Goal: Task Accomplishment & Management: Use online tool/utility

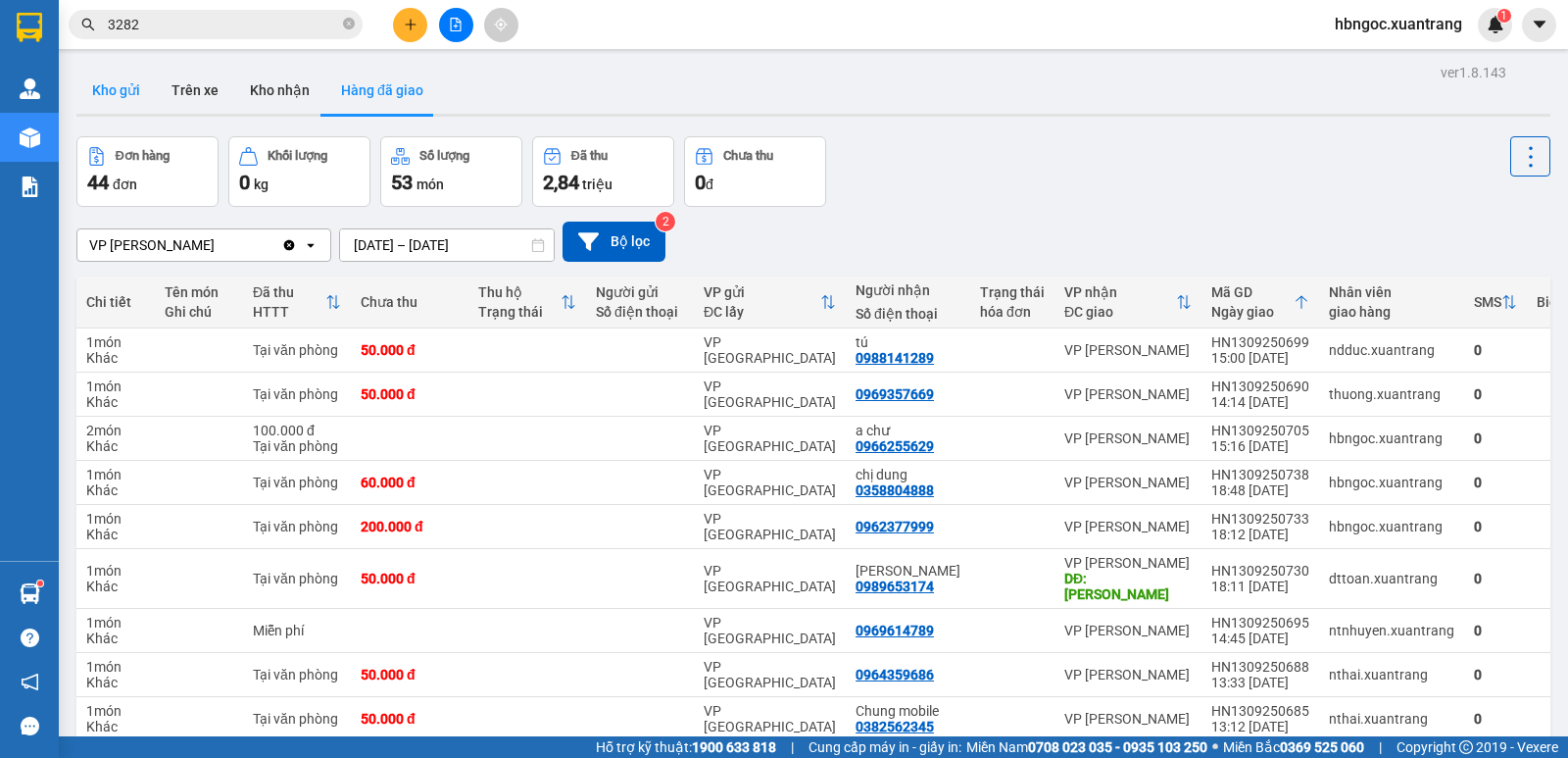
click at [140, 96] on button "Kho gửi" at bounding box center [116, 91] width 80 height 47
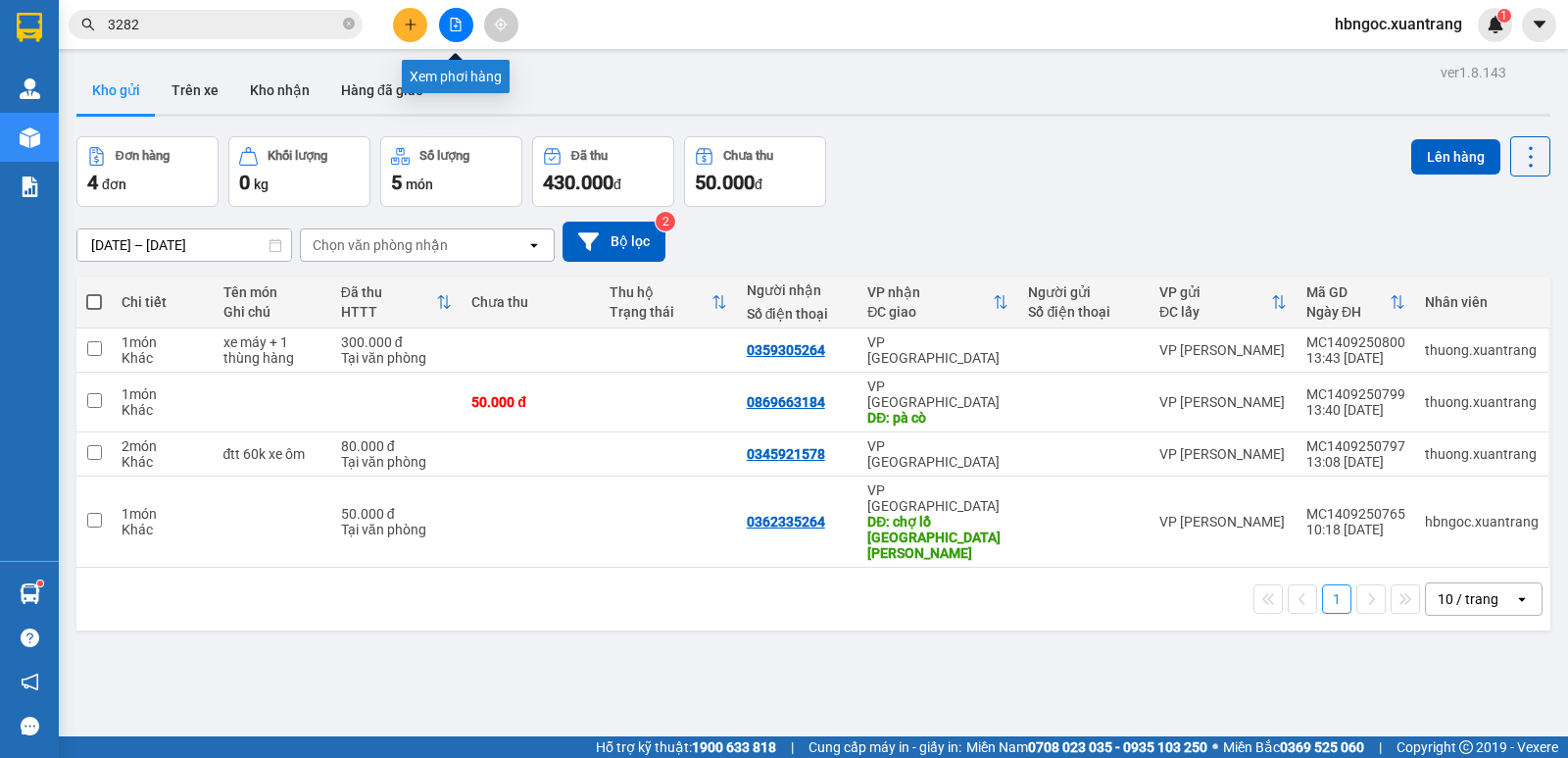
click at [464, 36] on button at bounding box center [456, 25] width 34 height 34
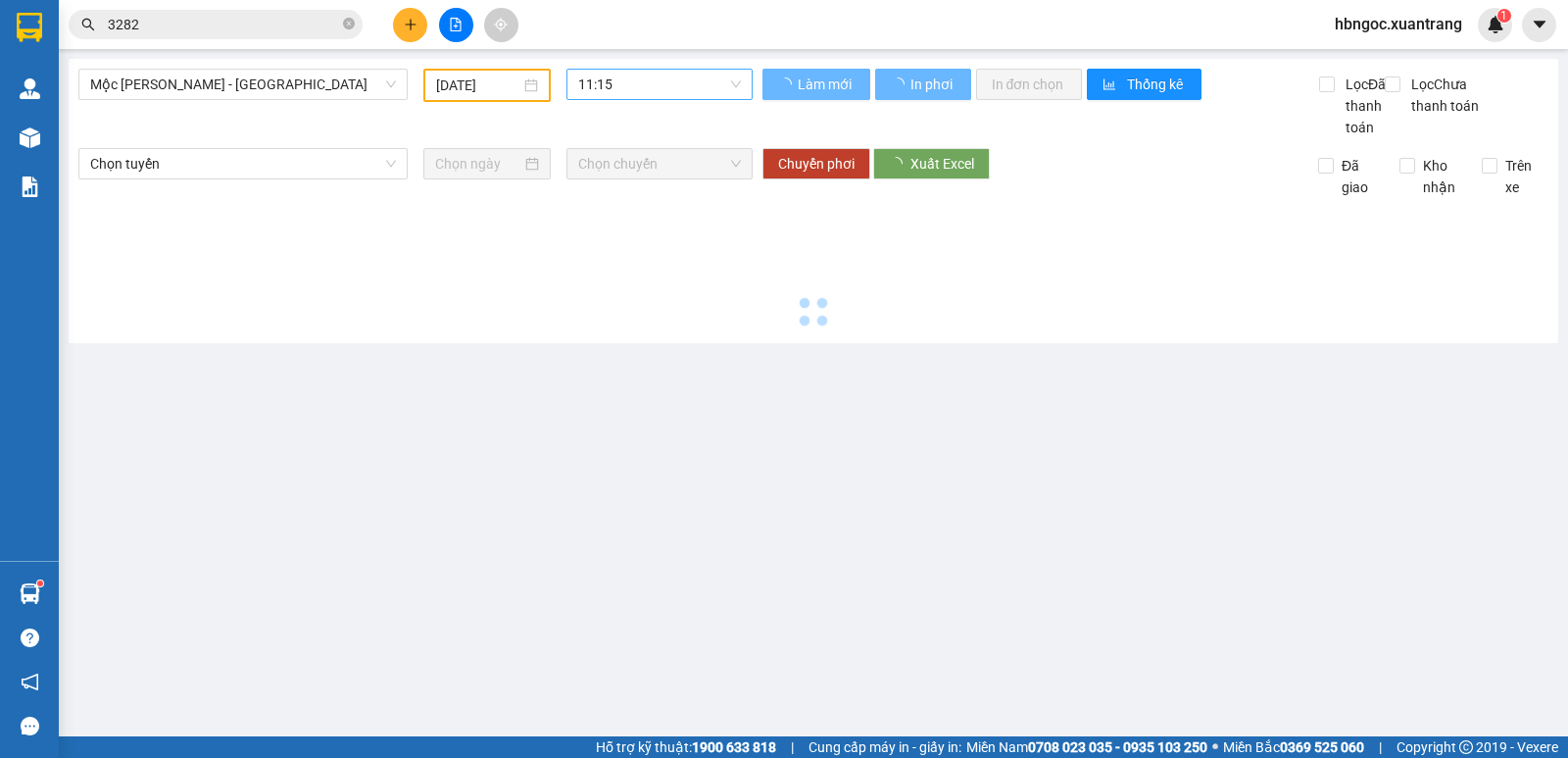
type input "14/09/2025"
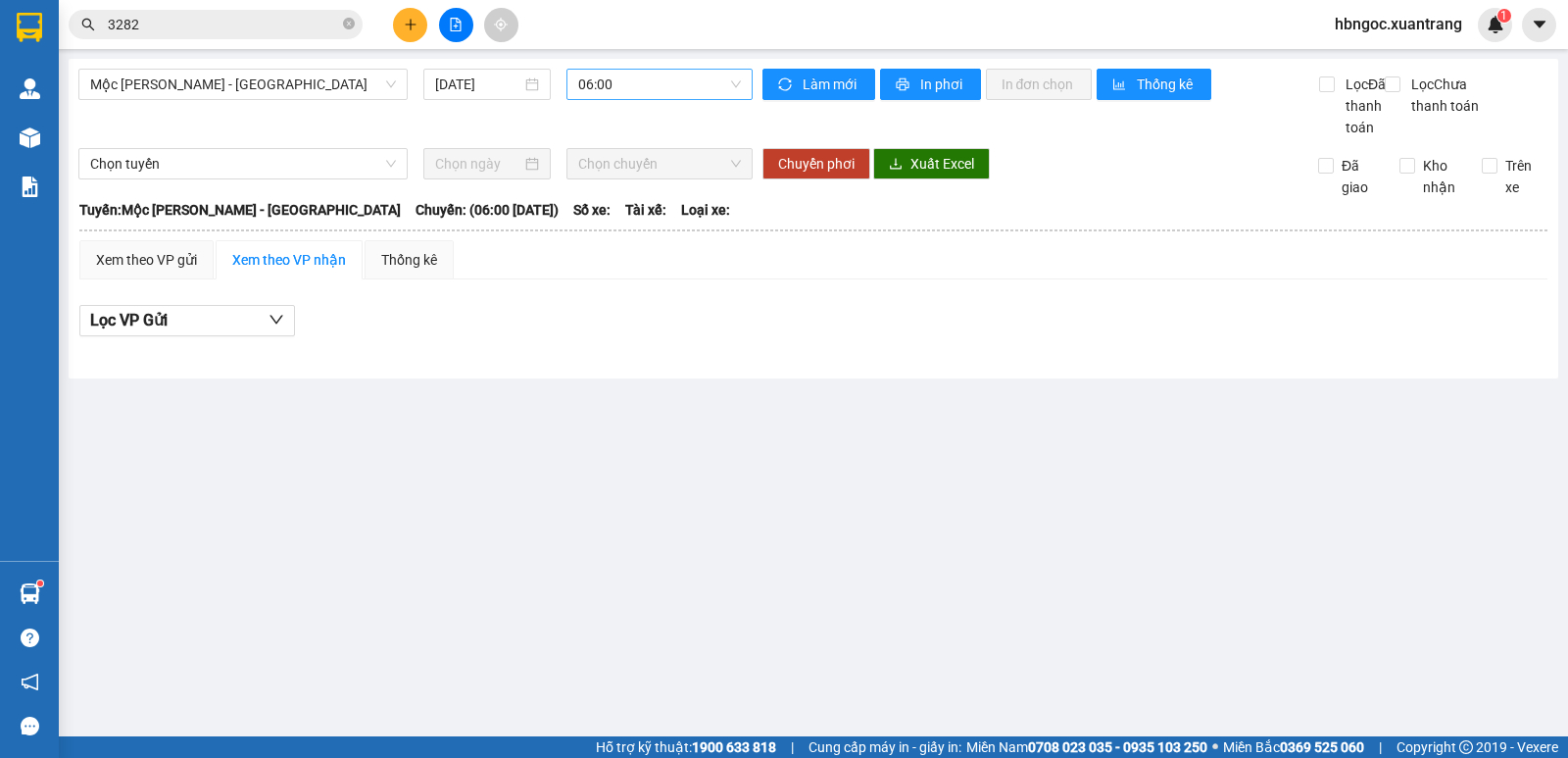
drag, startPoint x: 661, startPoint y: 82, endPoint x: 629, endPoint y: 56, distance: 41.2
click at [660, 82] on span "06:00" at bounding box center [659, 85] width 161 height 30
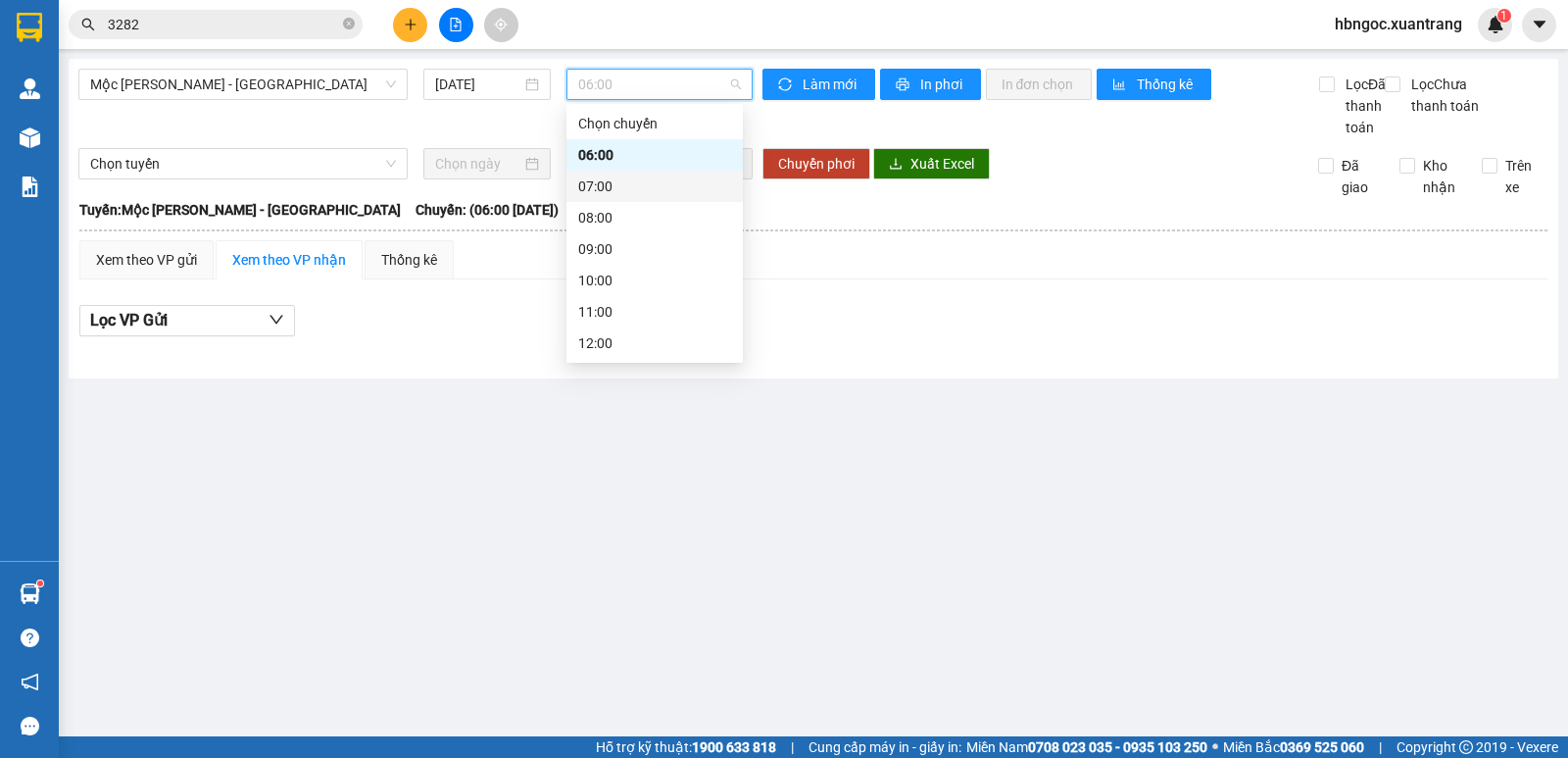
click at [644, 177] on div "07:00" at bounding box center [654, 186] width 153 height 22
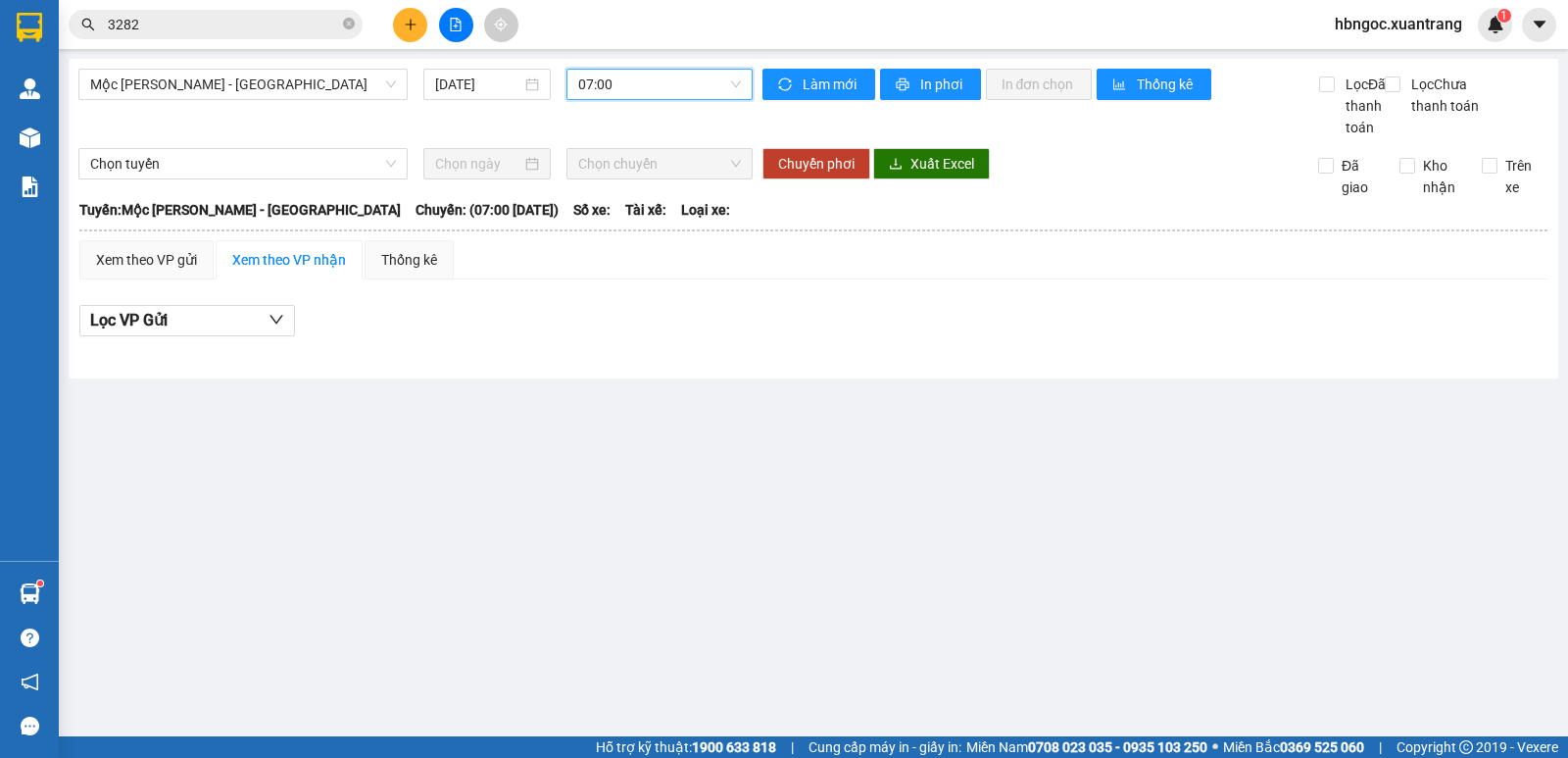
click at [644, 81] on span "07:00" at bounding box center [659, 85] width 161 height 30
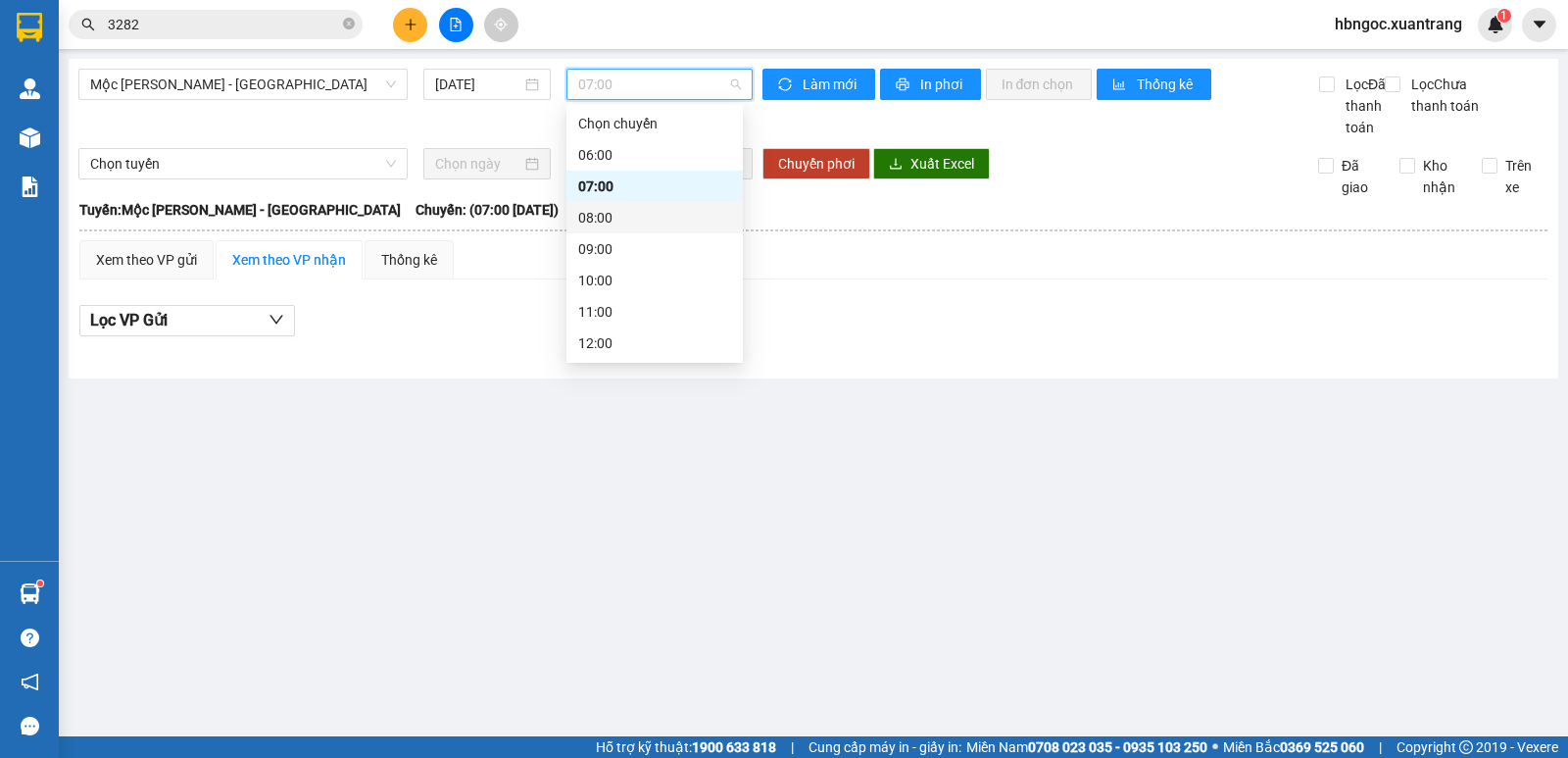
click at [628, 217] on div "08:00" at bounding box center [654, 218] width 153 height 22
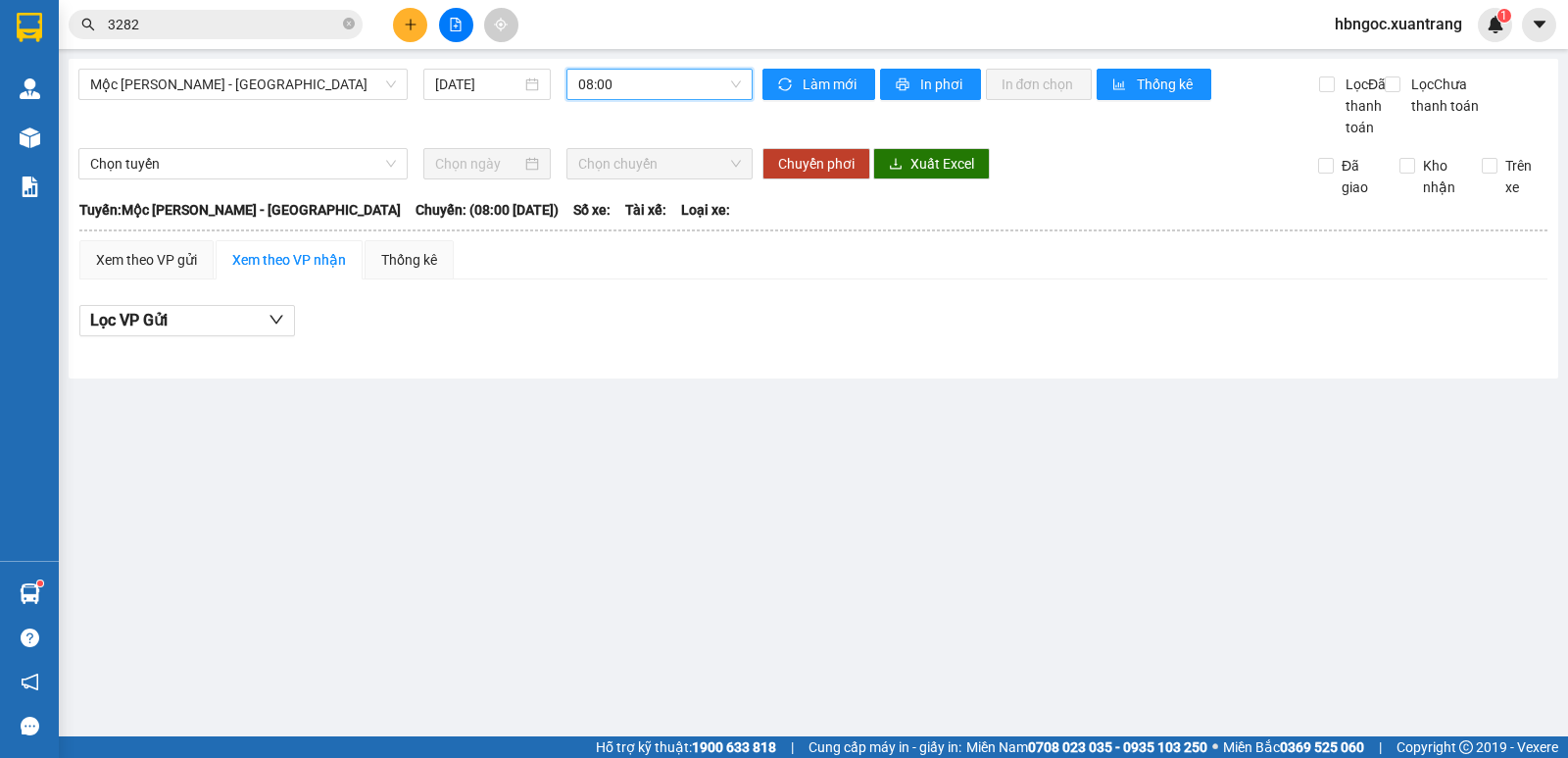
click at [678, 91] on span "08:00" at bounding box center [659, 85] width 161 height 30
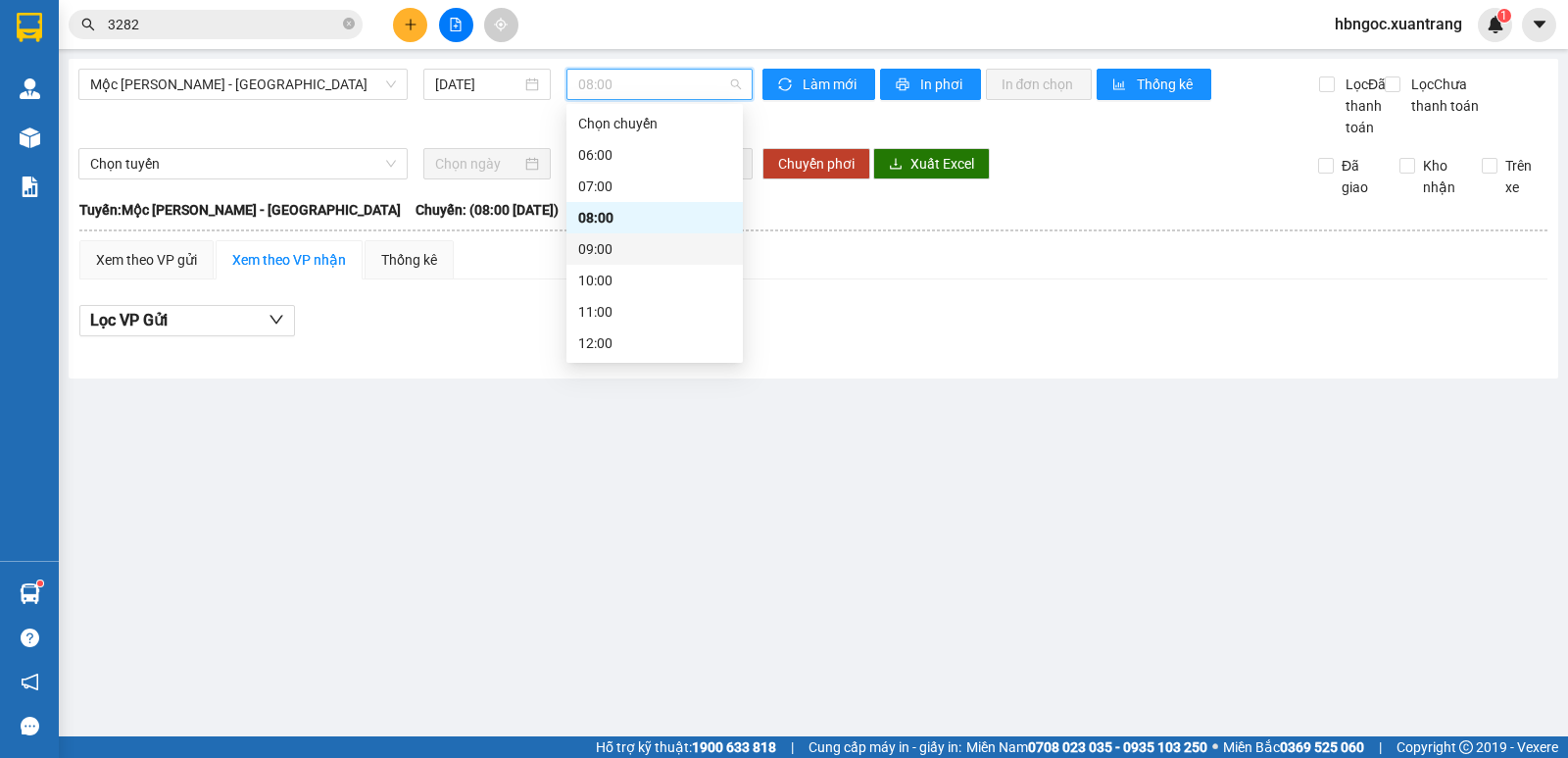
click at [591, 253] on div "09:00" at bounding box center [654, 249] width 153 height 22
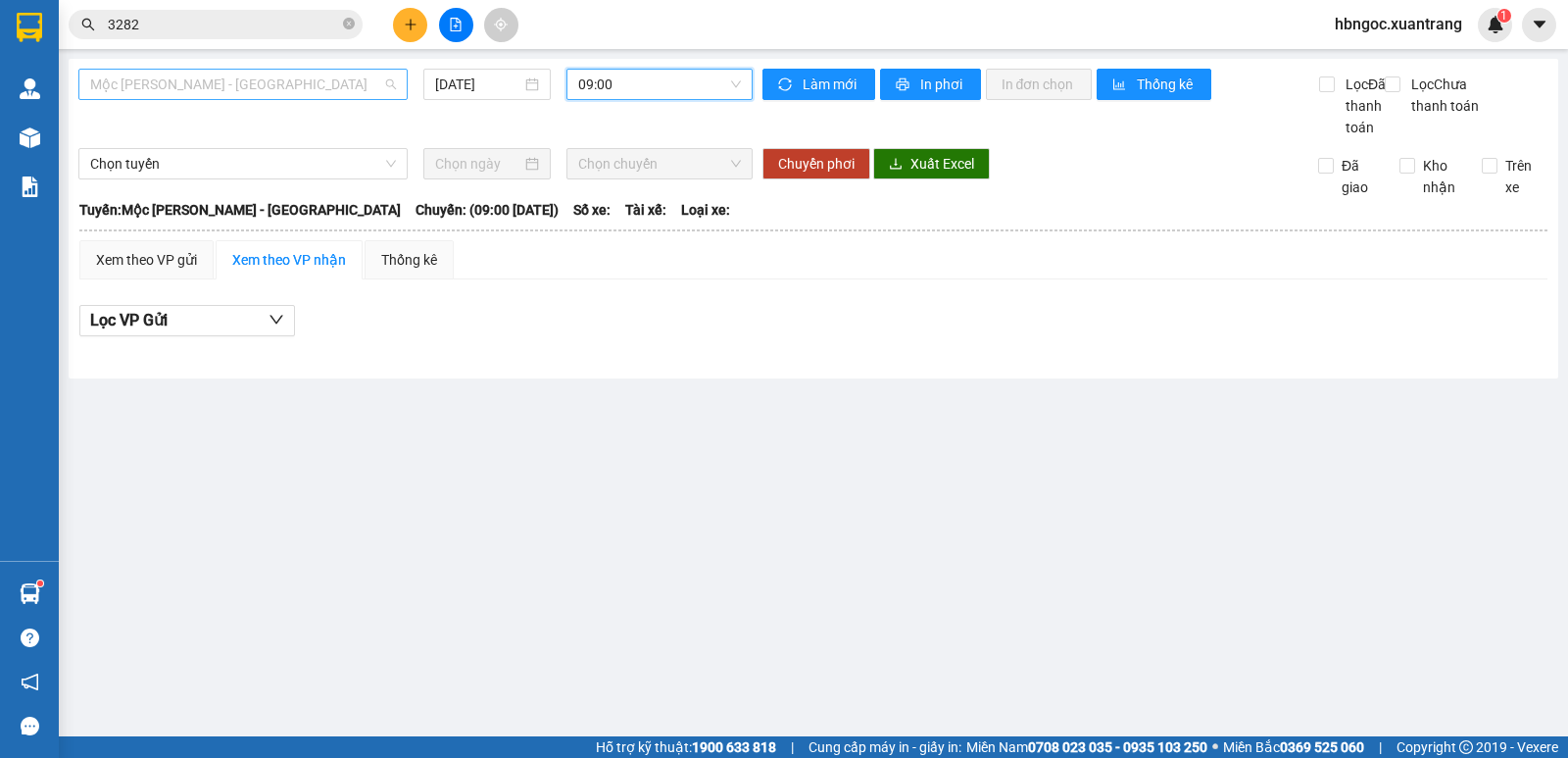
click at [298, 80] on span "Mộc Châu - Mỹ Đình" at bounding box center [243, 85] width 306 height 30
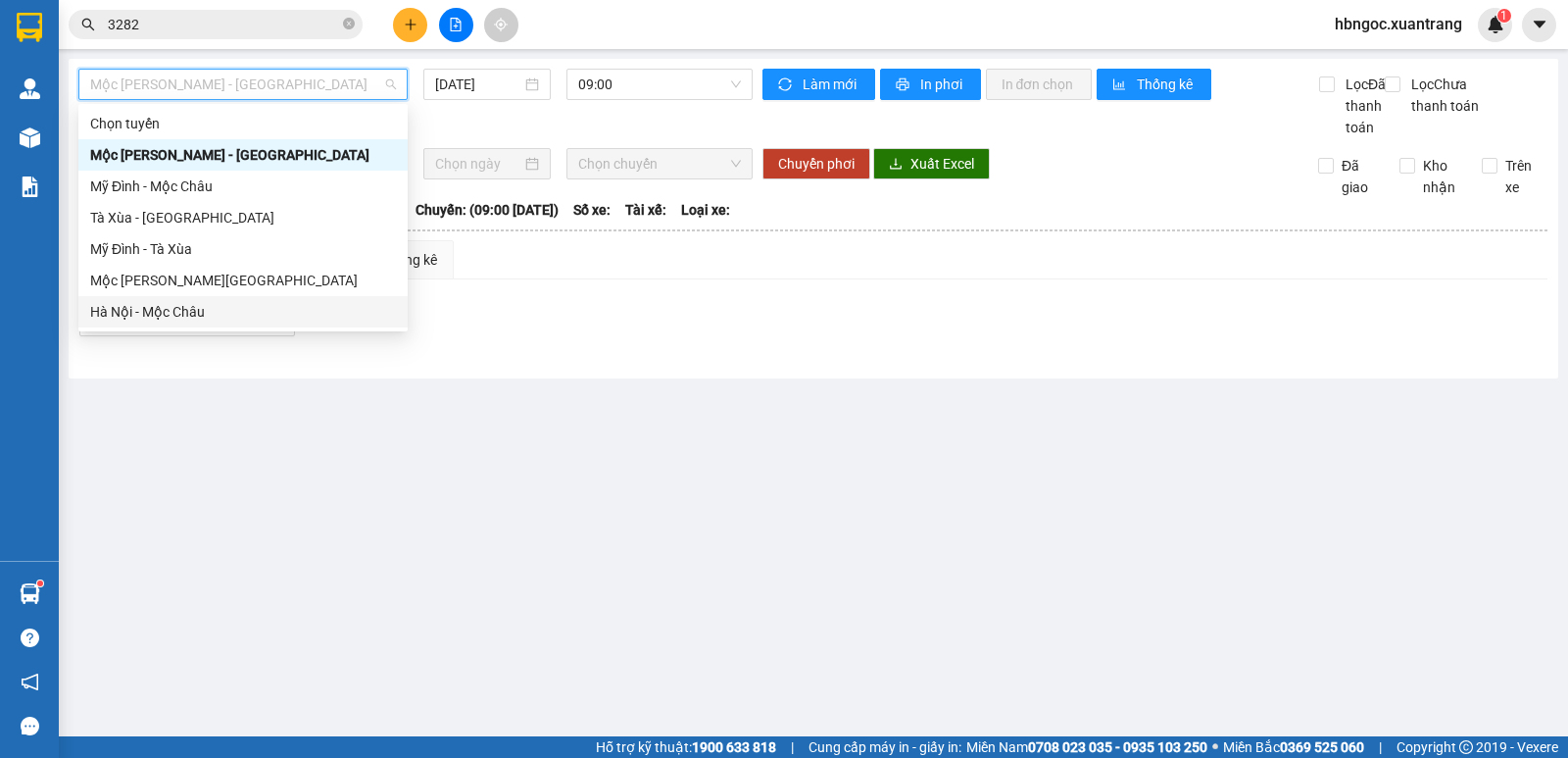
click at [253, 297] on div "Hà Nội - Mộc Châu" at bounding box center [243, 312] width 330 height 32
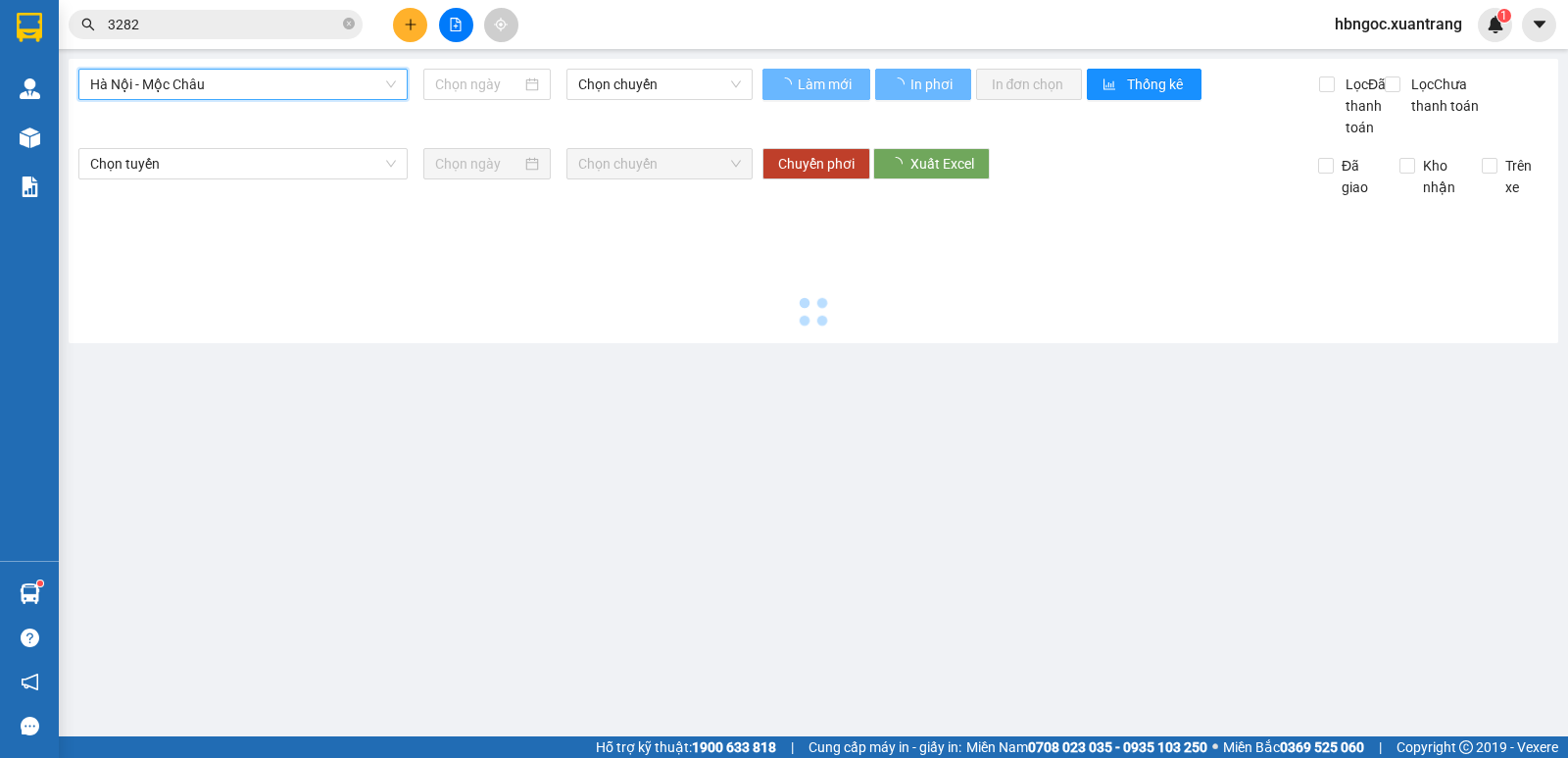
type input "14/09/2025"
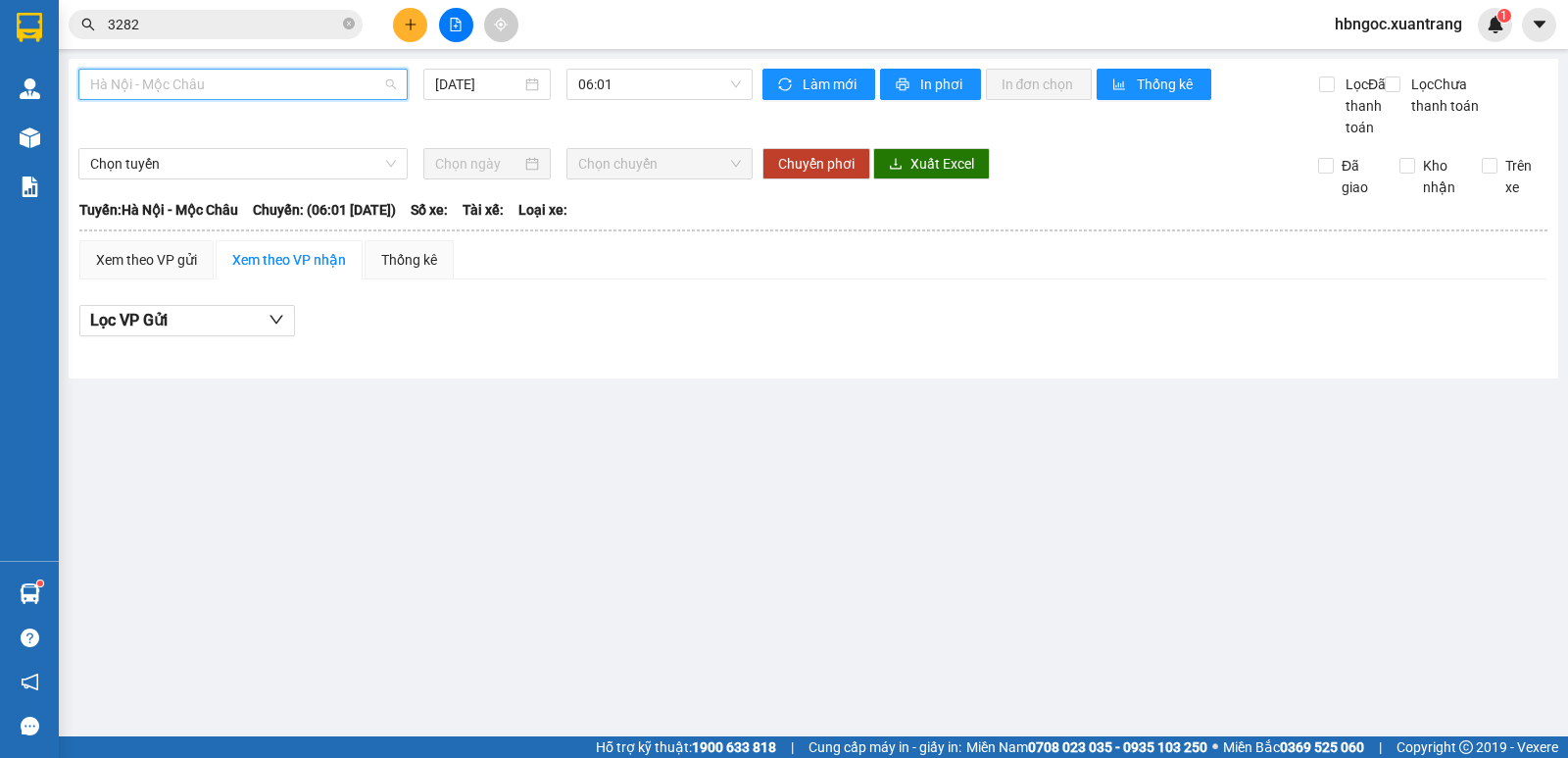
click at [265, 83] on span "Hà Nội - Mộc Châu" at bounding box center [243, 85] width 306 height 30
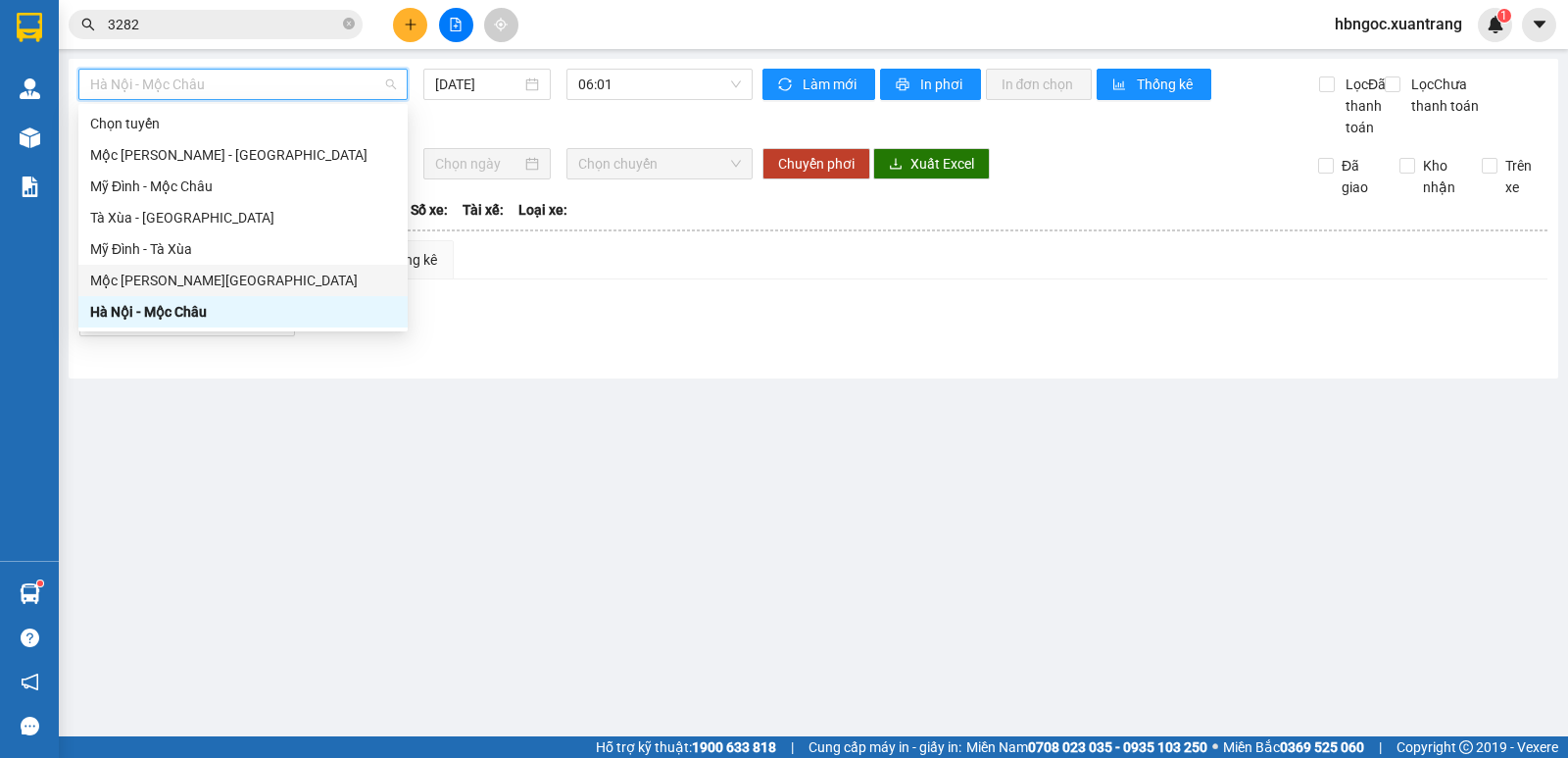
click at [265, 273] on div "Mộc Châu - Hà Nội" at bounding box center [243, 281] width 306 height 22
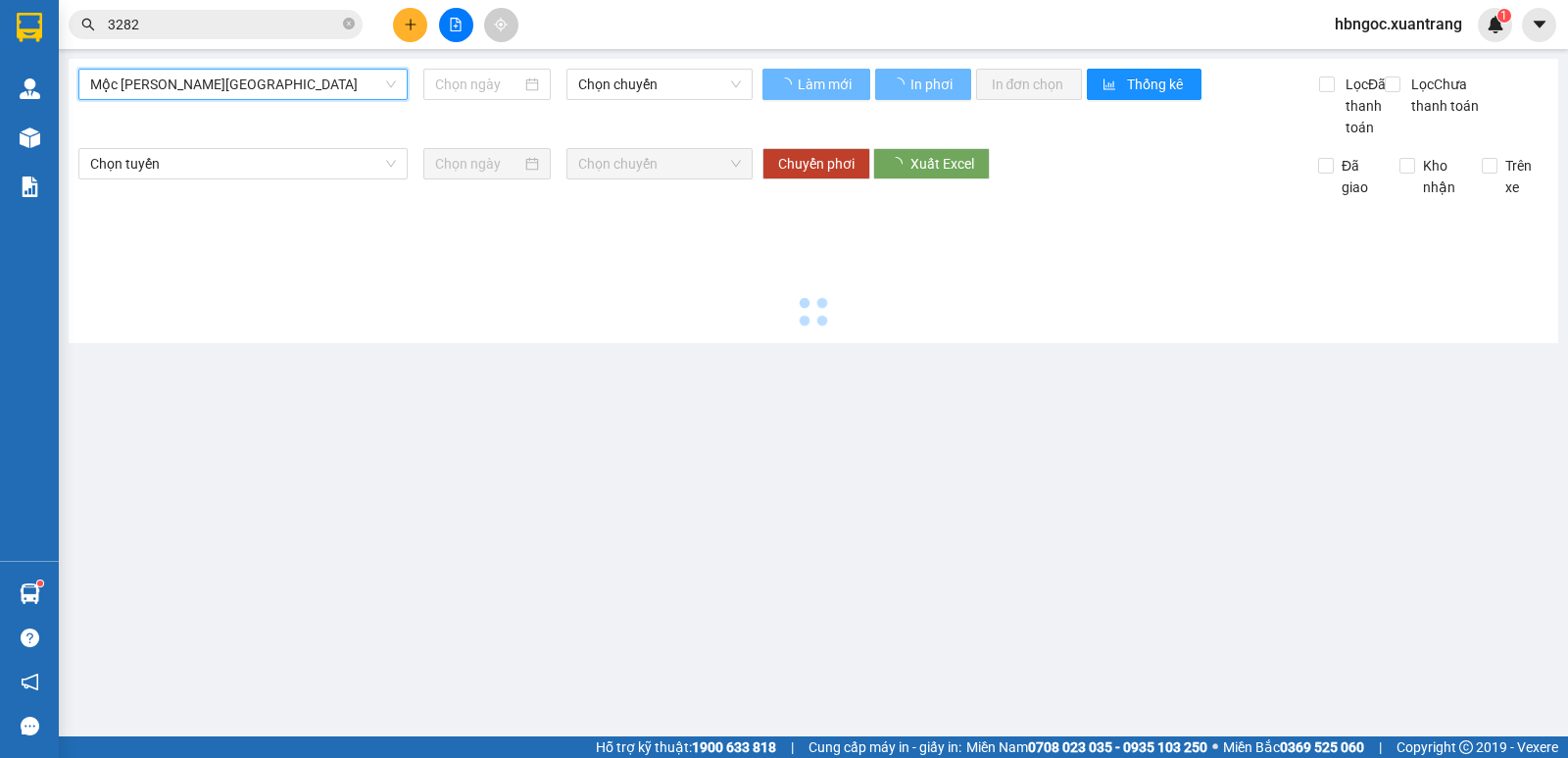
type input "14/09/2025"
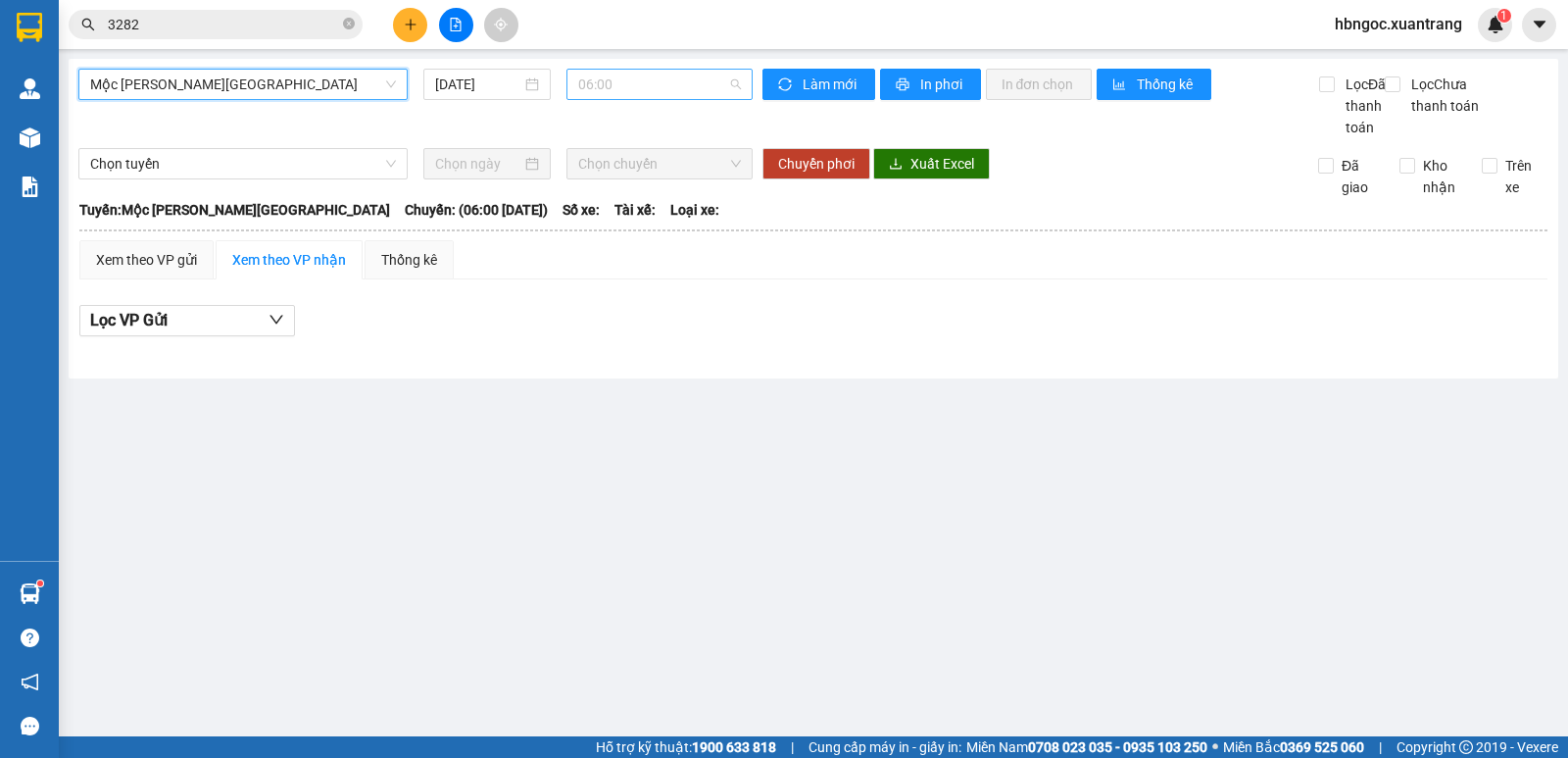
click at [604, 83] on span "06:00" at bounding box center [659, 85] width 161 height 30
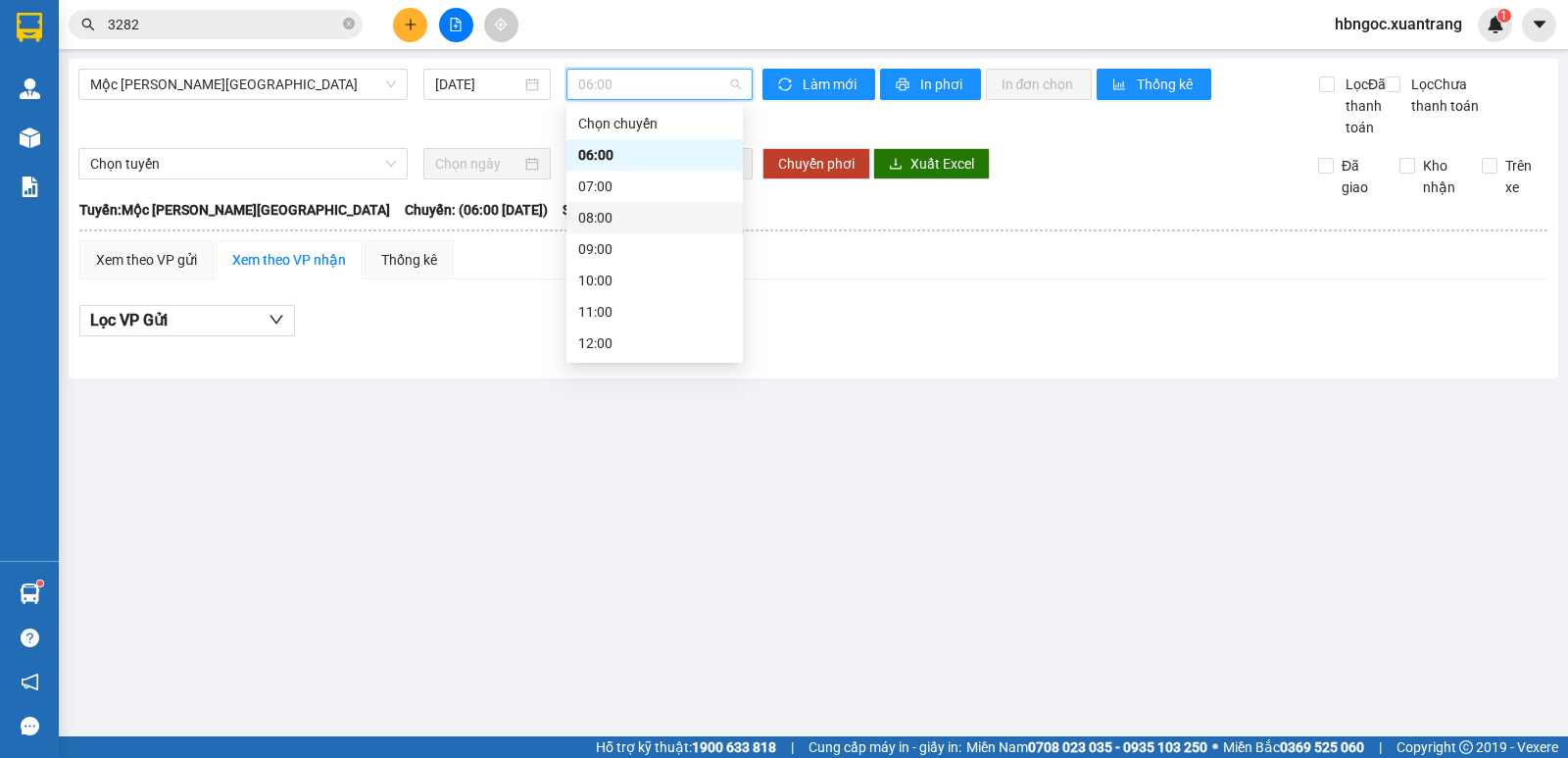
click at [596, 211] on div "08:00" at bounding box center [654, 218] width 153 height 22
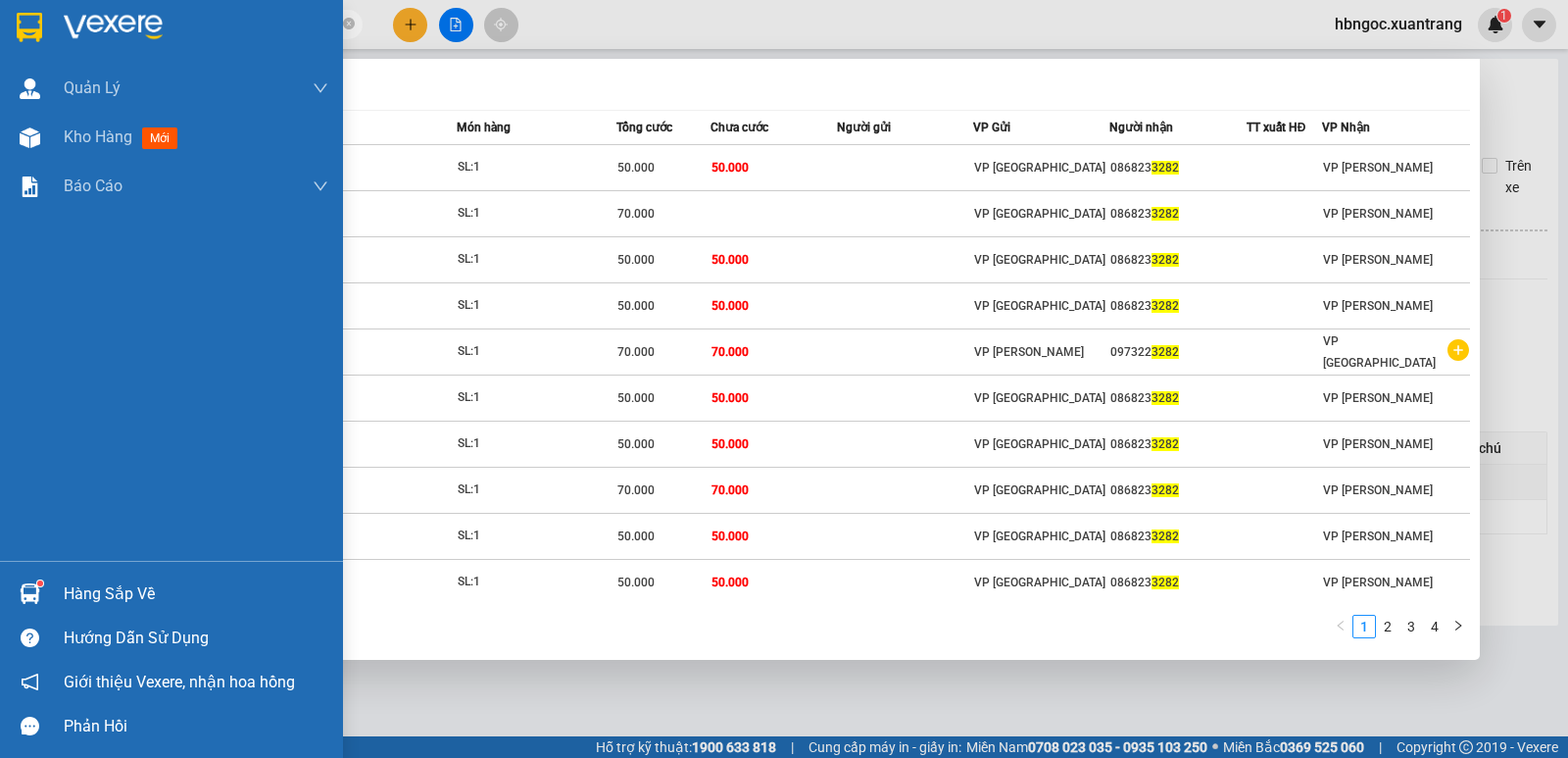
drag, startPoint x: 216, startPoint y: 25, endPoint x: 23, endPoint y: 32, distance: 193.1
click at [23, 32] on section "Kết quả tìm kiếm ( 37 ) Bộ lọc Mã ĐH Trạng thái Món hàng Tổng cước Chưa cước Ng…" at bounding box center [784, 379] width 1568 height 758
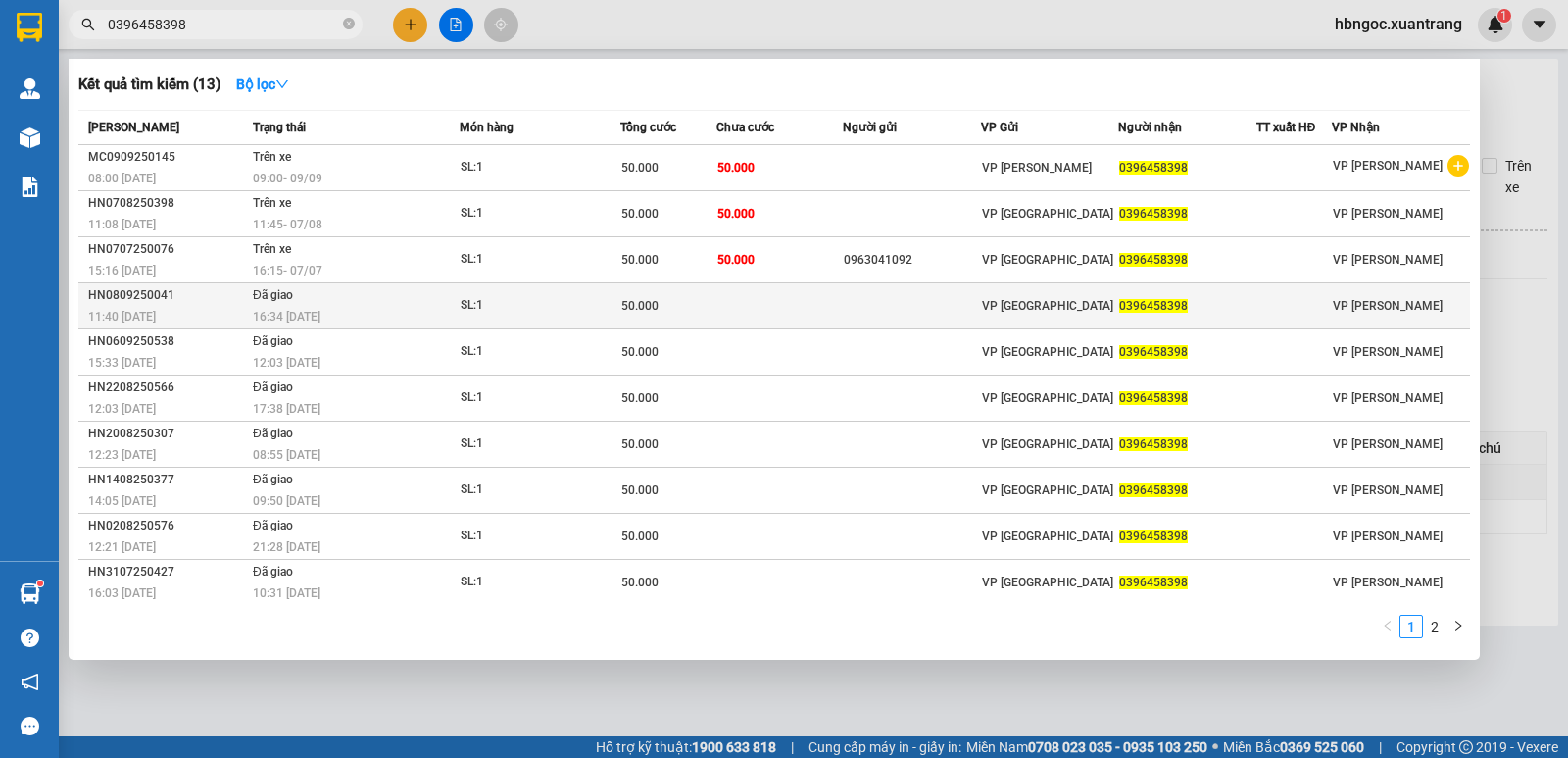
type input "0396458398"
click at [345, 318] on div "16:34 - 08/09" at bounding box center [355, 317] width 206 height 22
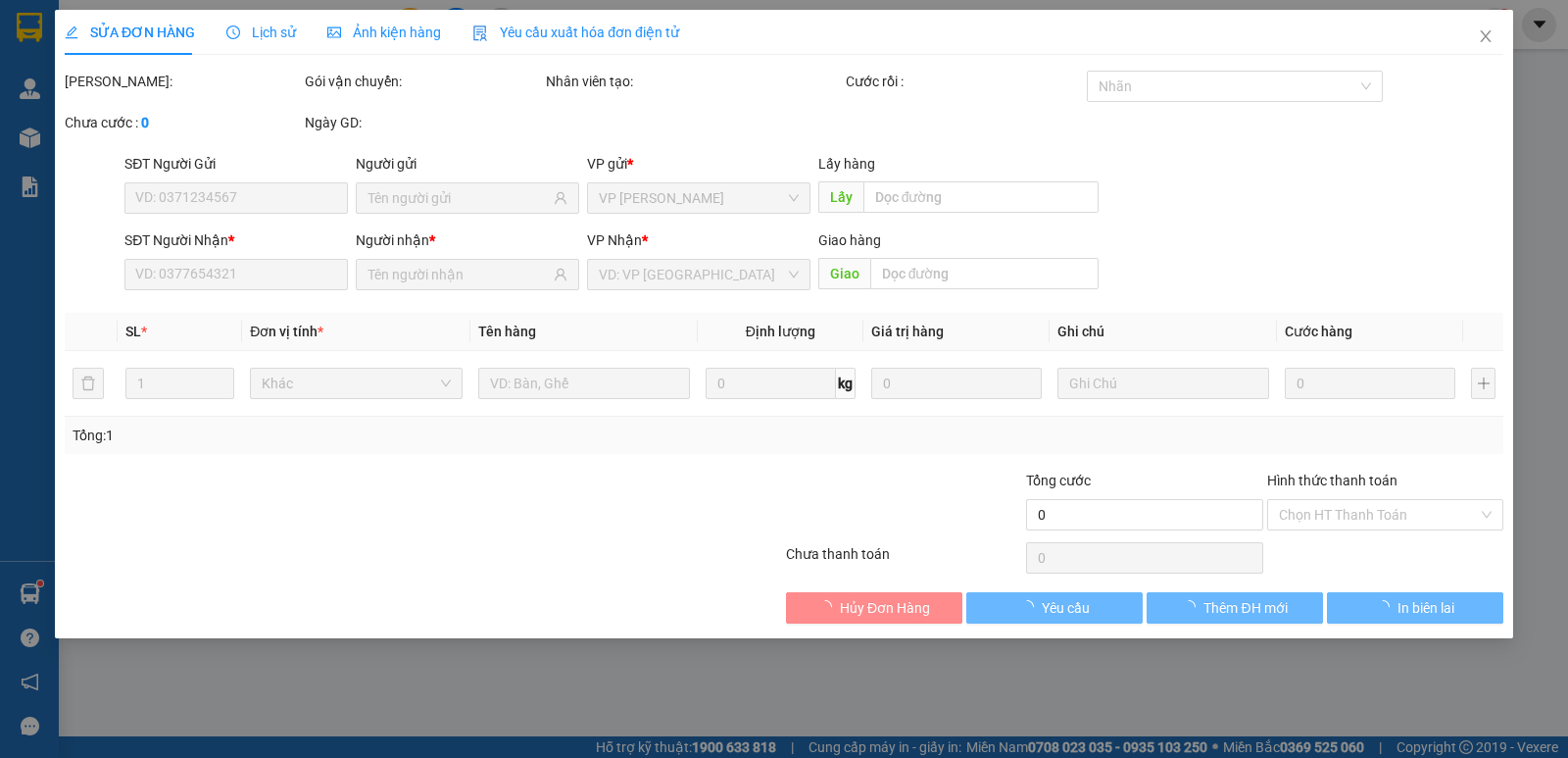
type input "0396458398"
type input "50.000"
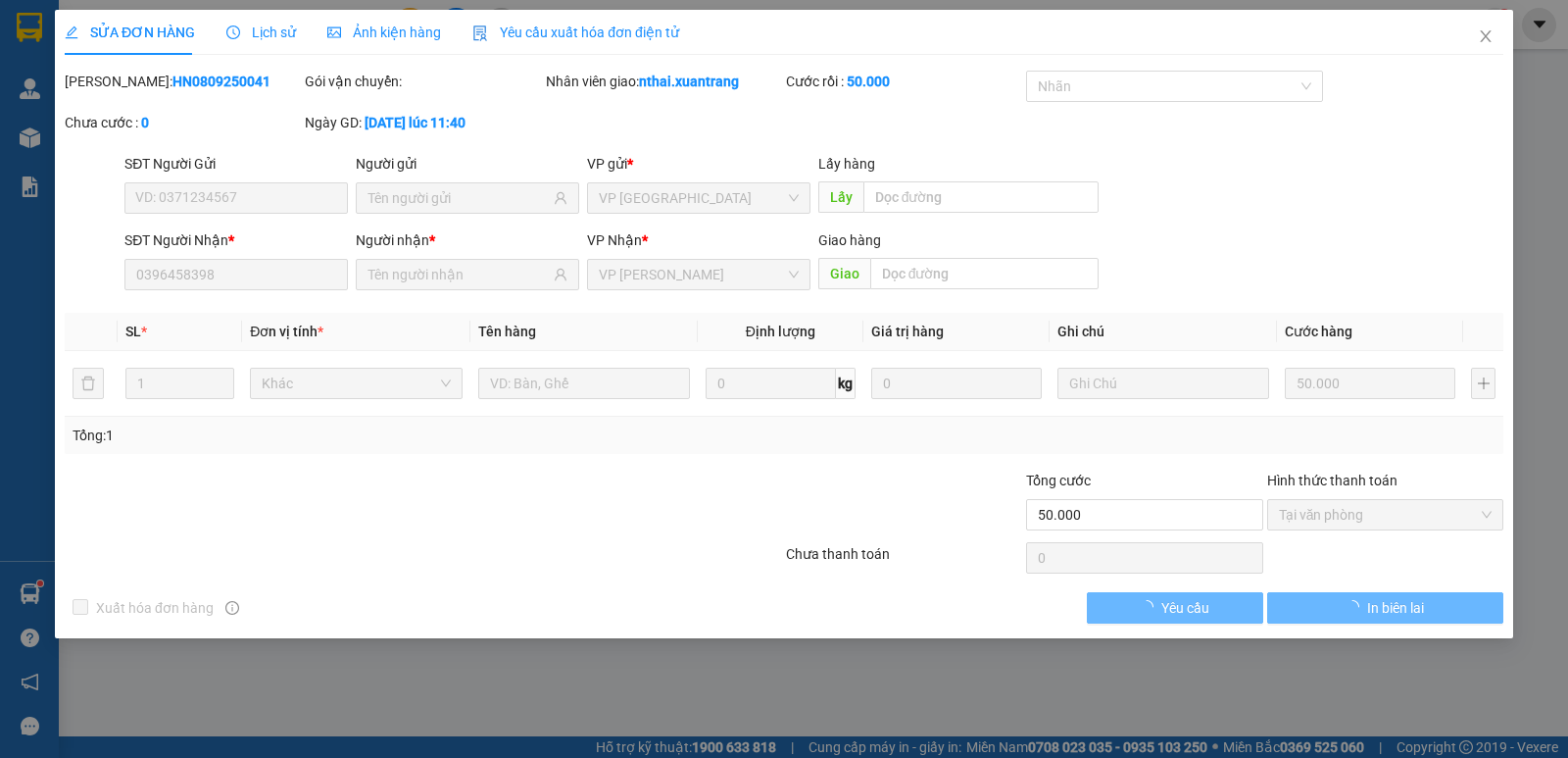
click at [282, 32] on span "Lịch sử" at bounding box center [261, 32] width 70 height 16
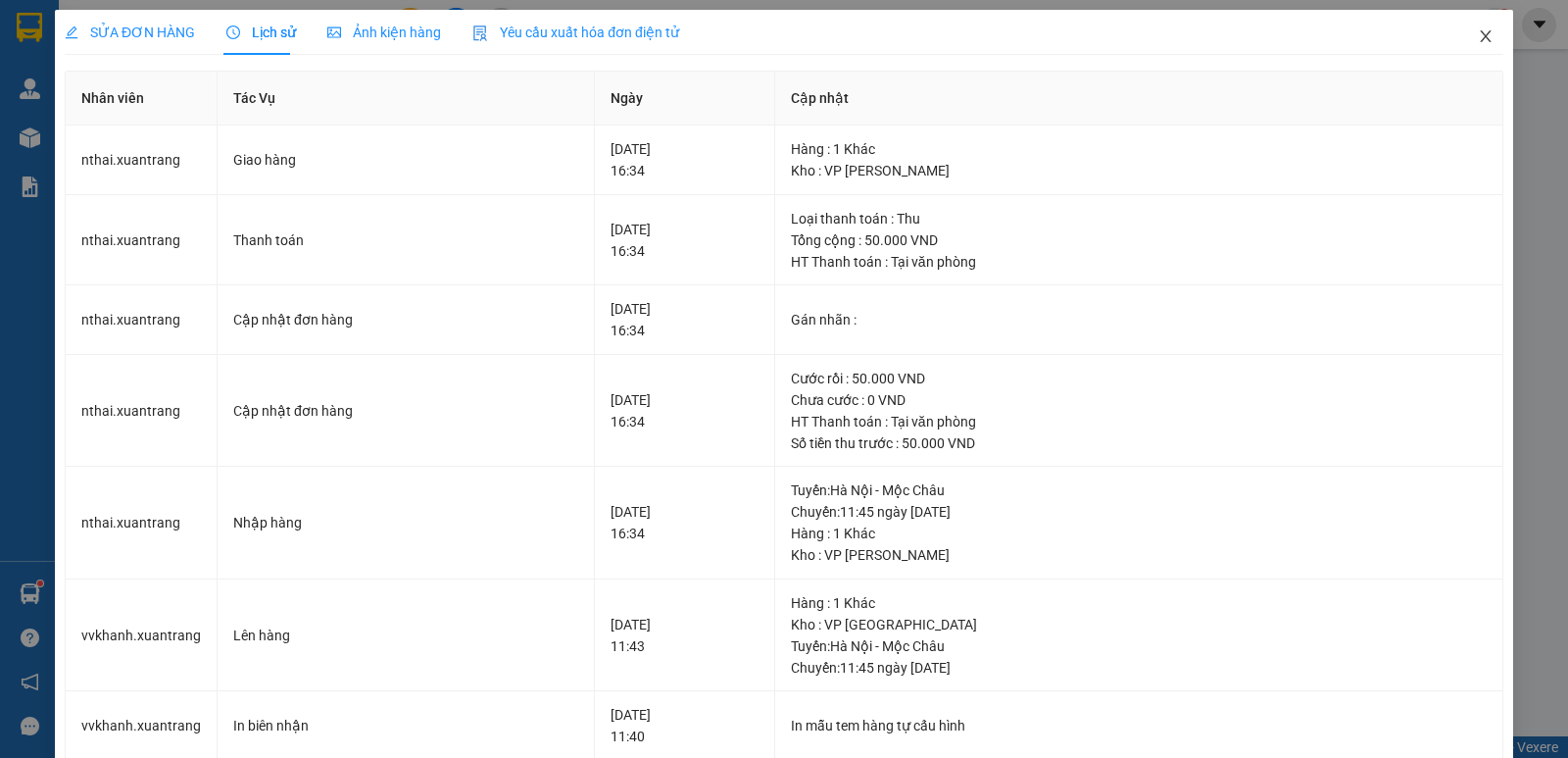
click at [1477, 37] on icon "close" at bounding box center [1485, 36] width 16 height 16
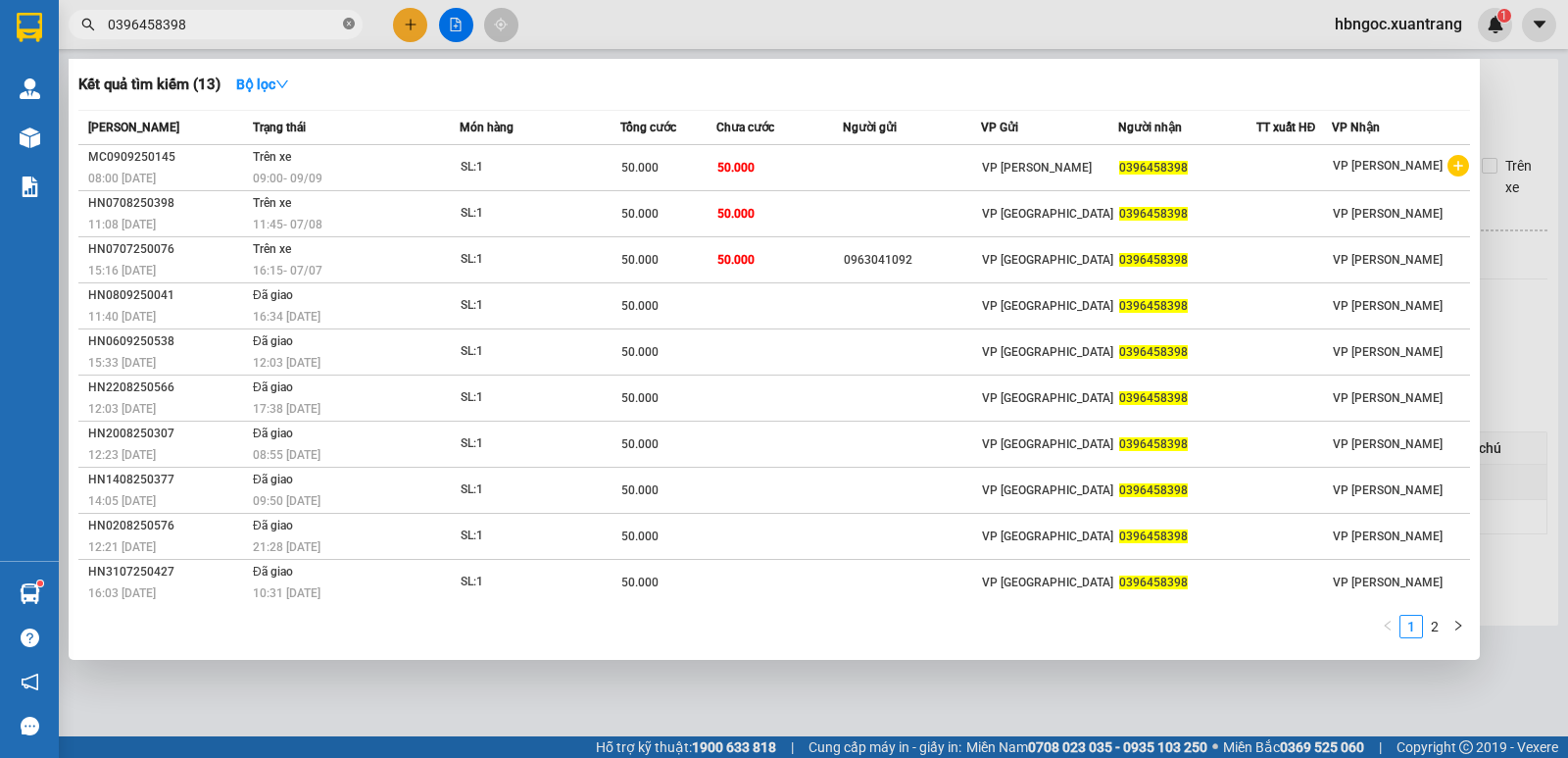
click at [350, 30] on icon "close-circle" at bounding box center [348, 24] width 12 height 12
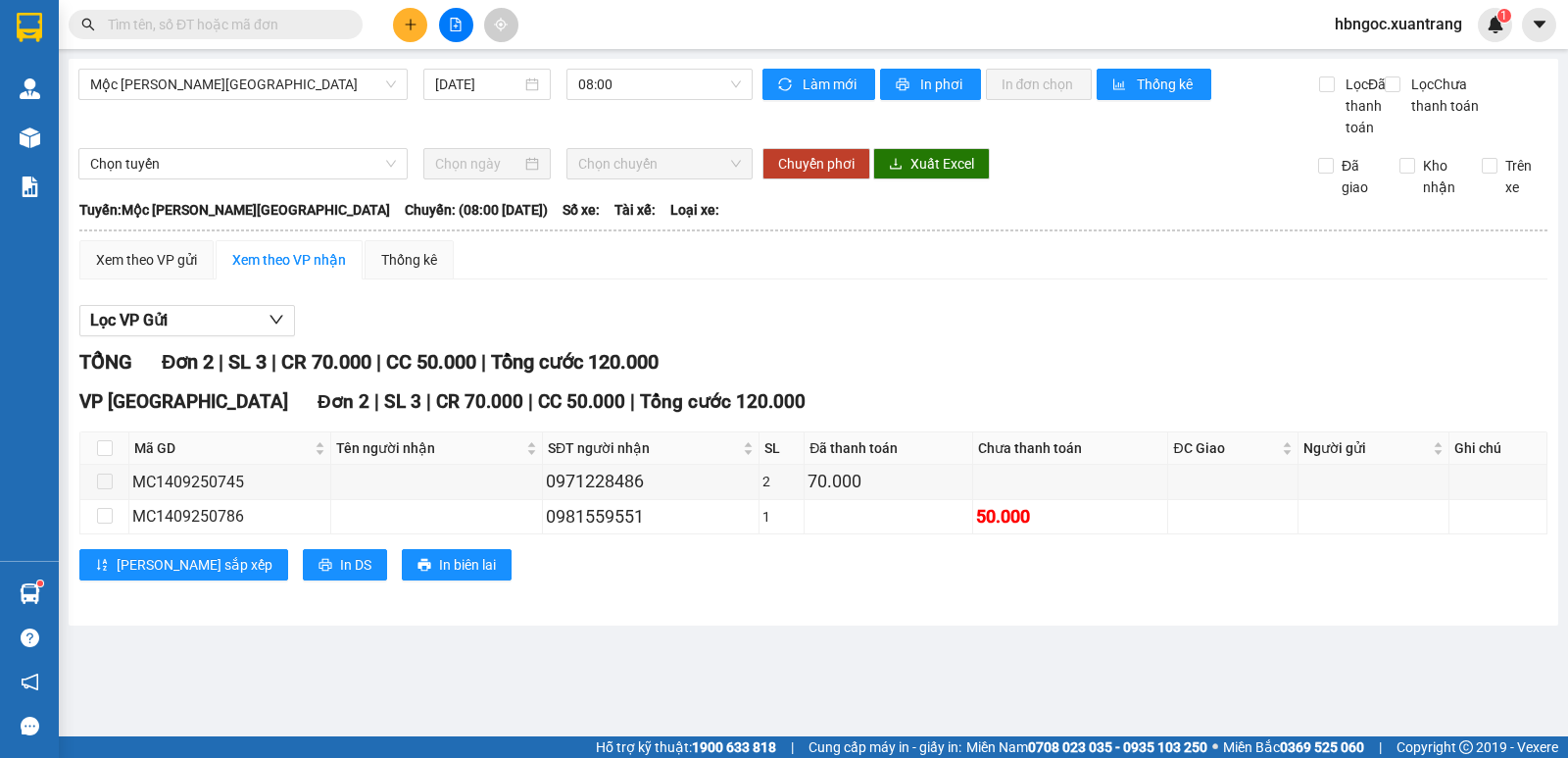
click at [257, 33] on input "text" at bounding box center [223, 25] width 231 height 22
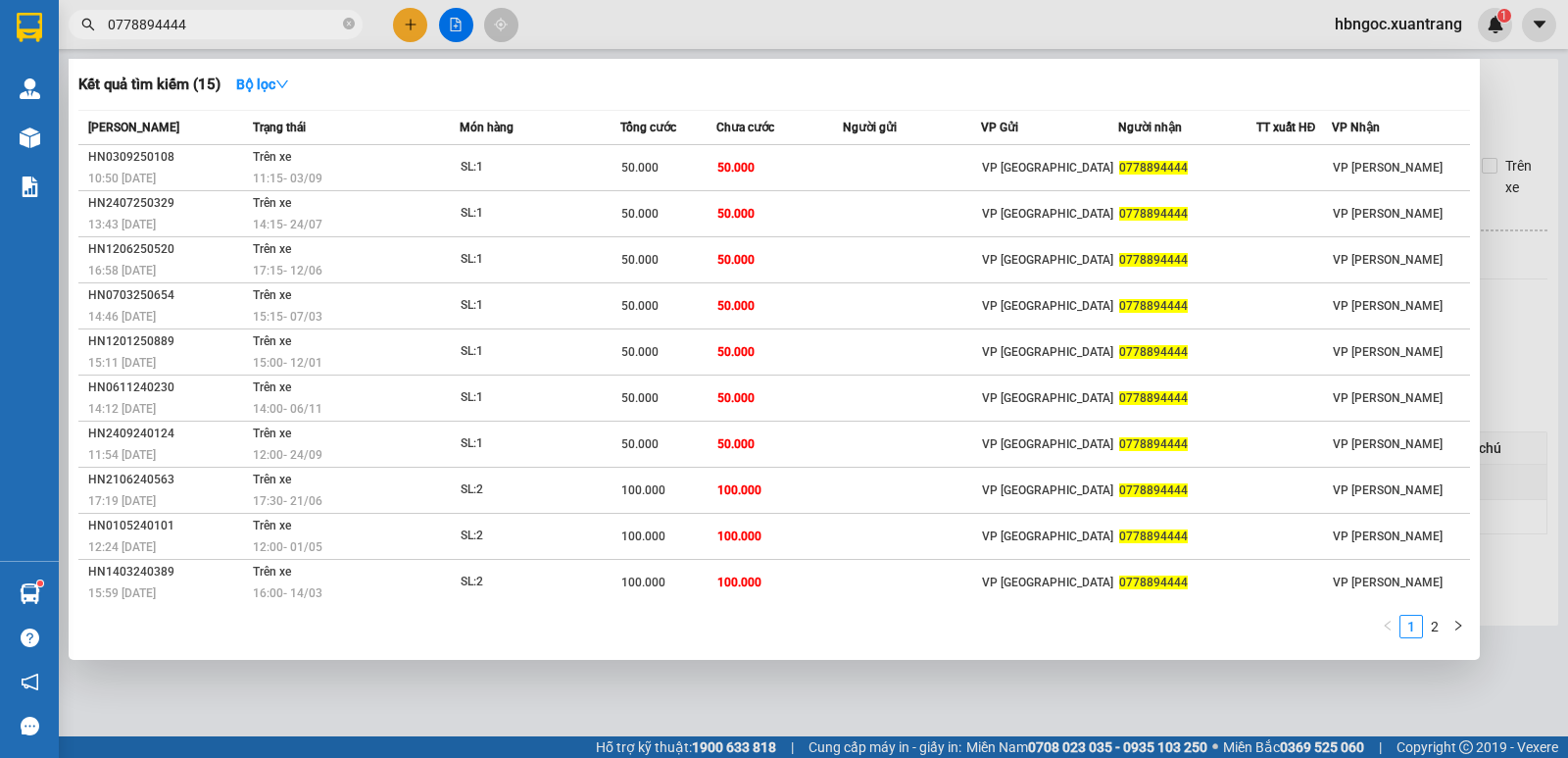
type input "0778894444"
click at [341, 24] on span "0778894444" at bounding box center [216, 25] width 294 height 30
click at [351, 30] on icon "close-circle" at bounding box center [348, 24] width 12 height 12
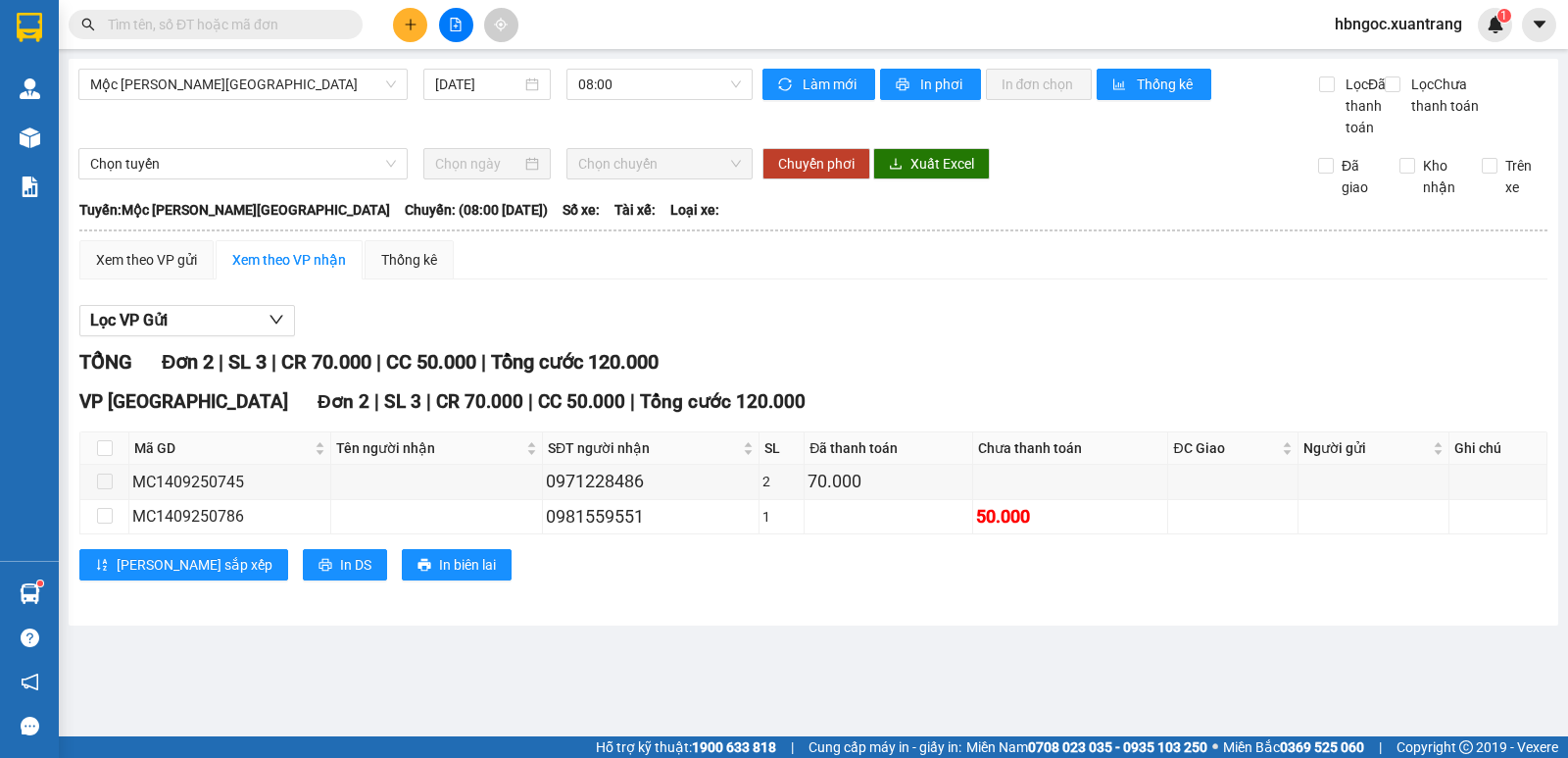
click at [299, 29] on input "text" at bounding box center [223, 25] width 231 height 22
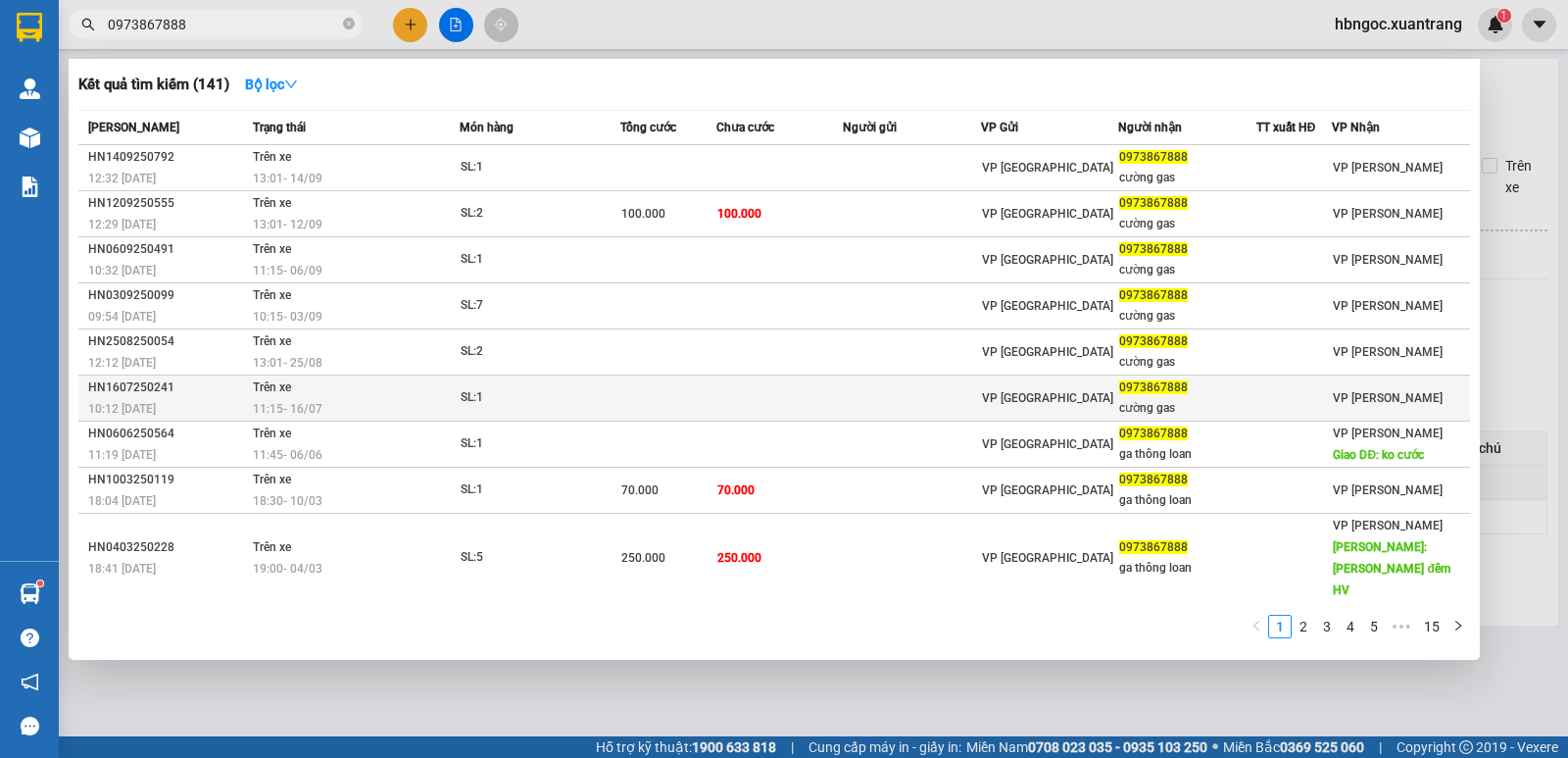
scroll to position [4, 0]
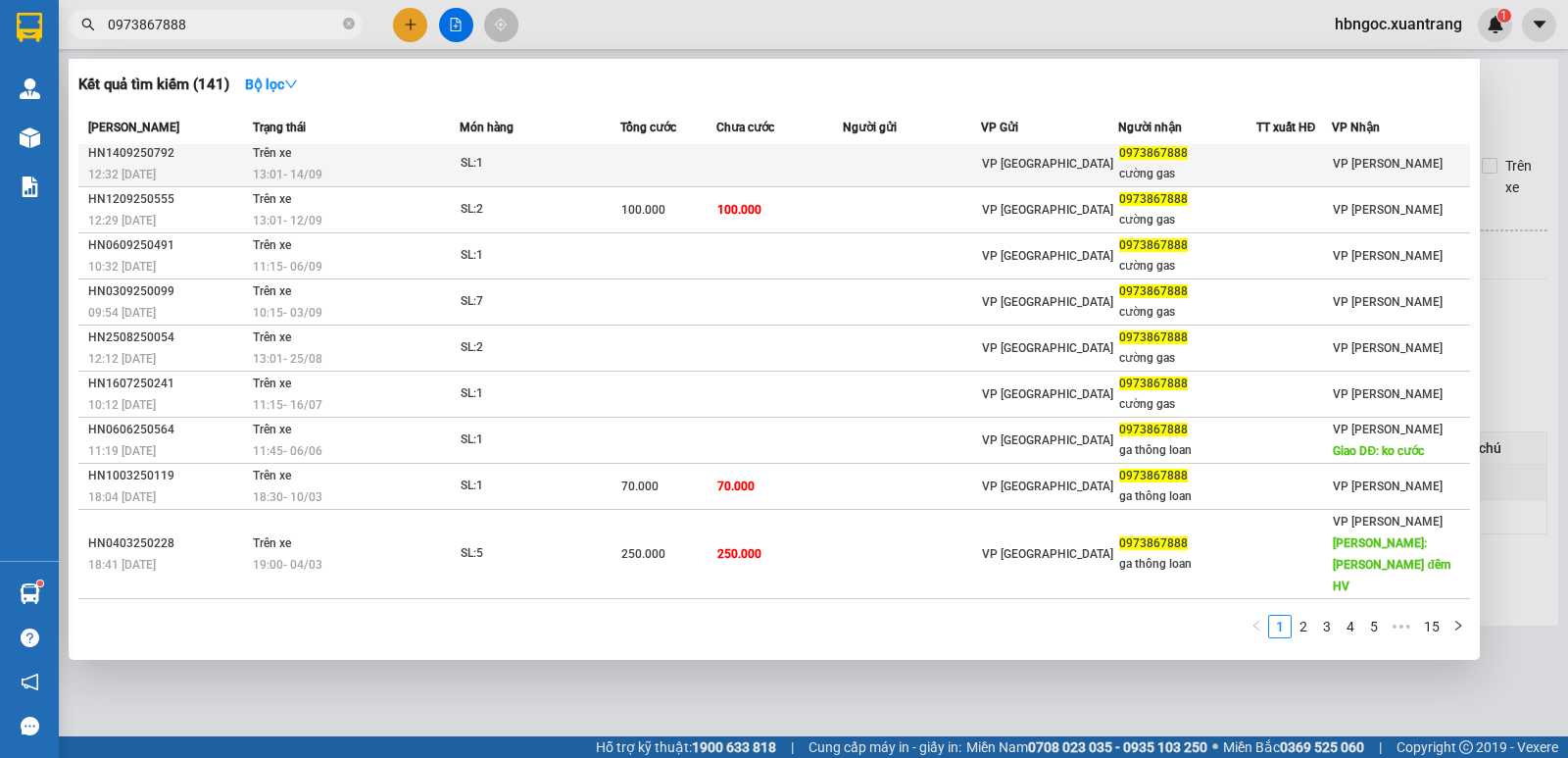
type input "0973867888"
click at [372, 176] on div "13:01 - 14/09" at bounding box center [355, 174] width 206 height 22
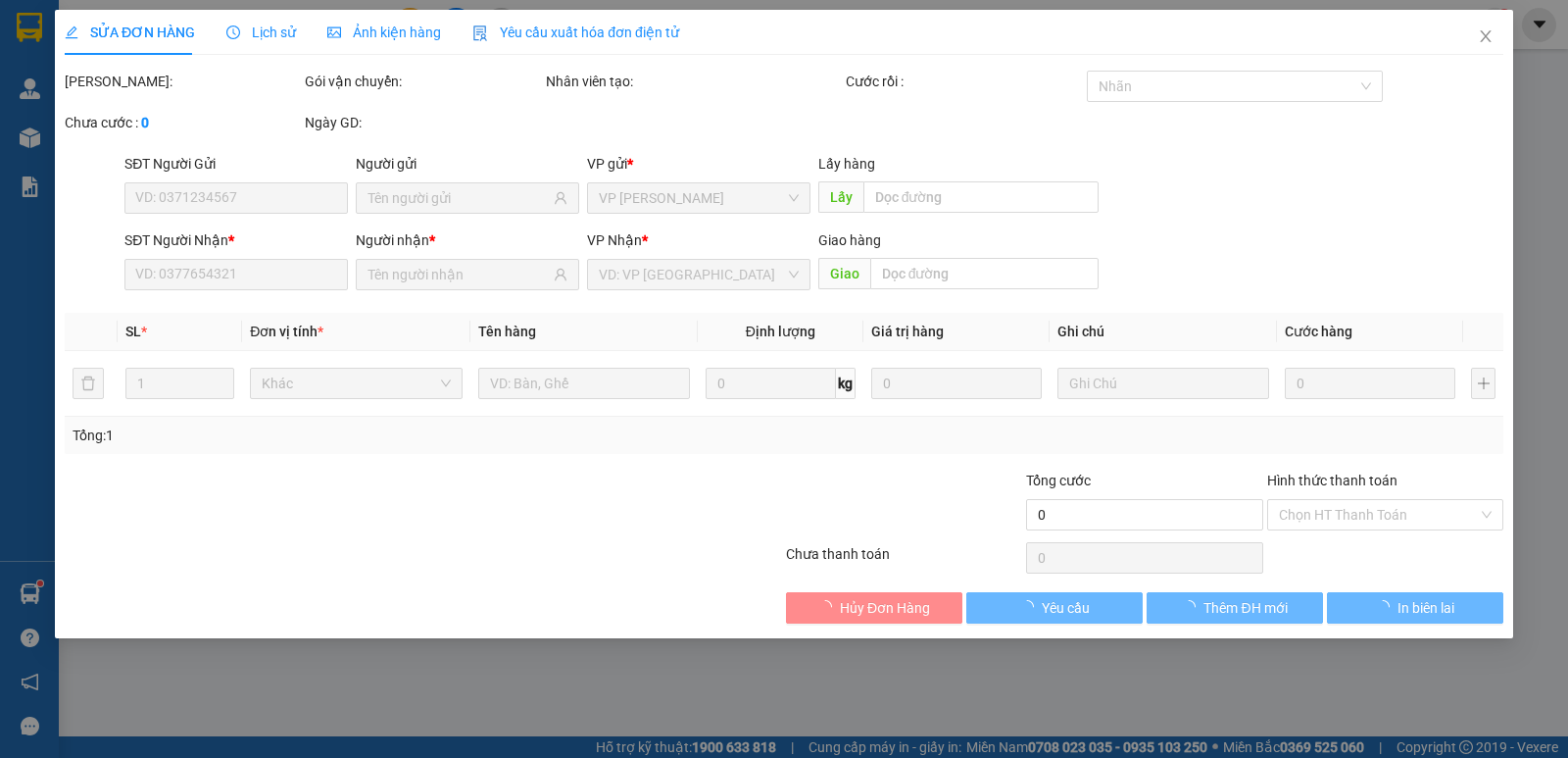
type input "0973867888"
type input "cường gas"
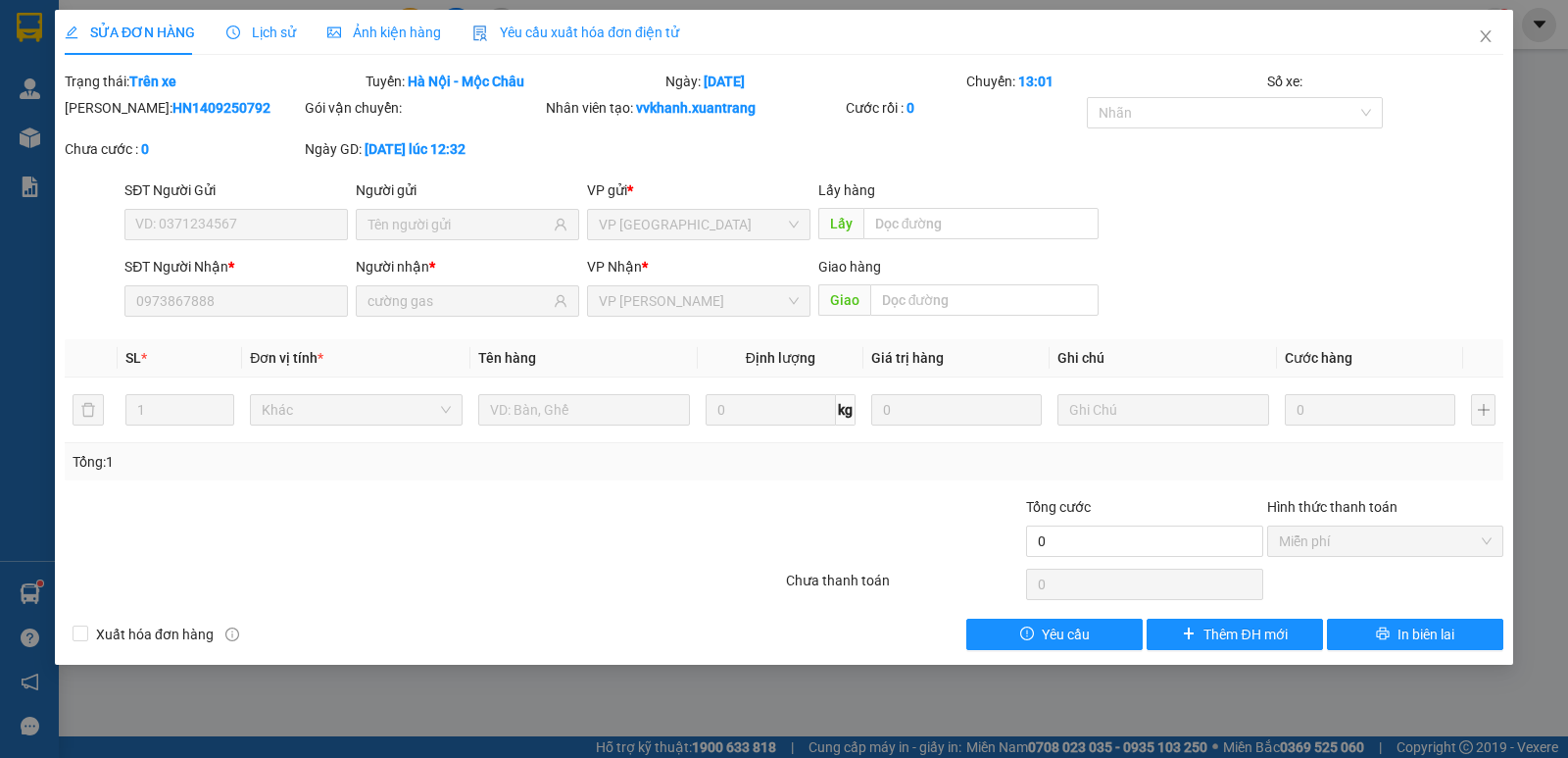
click at [360, 176] on div "Ngày GD: 14-09-2025 lúc 12:32" at bounding box center [423, 158] width 240 height 41
click at [413, 31] on span "Ảnh kiện hàng" at bounding box center [384, 32] width 113 height 16
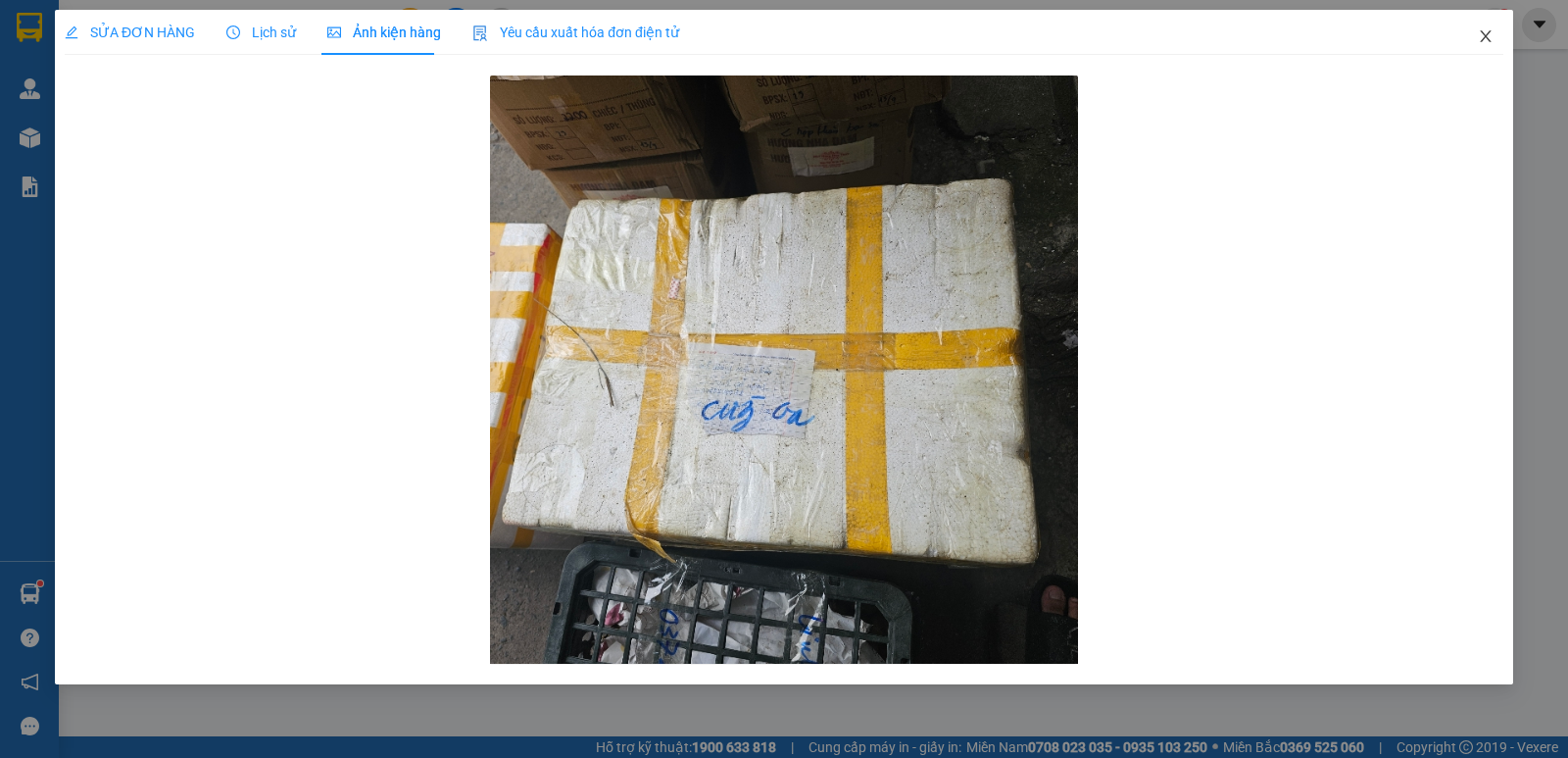
click at [1486, 39] on icon "close" at bounding box center [1484, 36] width 11 height 12
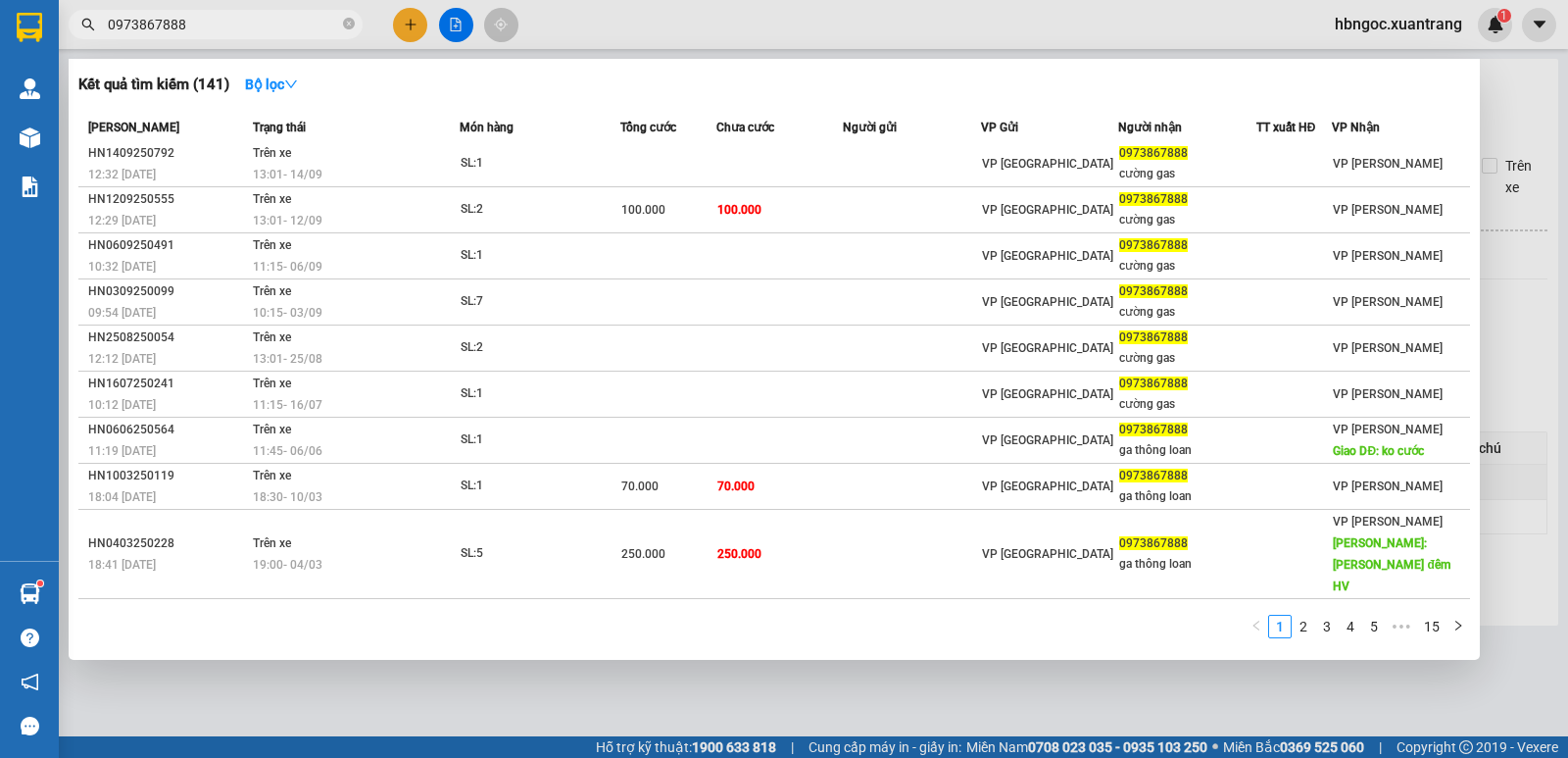
drag, startPoint x: 348, startPoint y: 29, endPoint x: 303, endPoint y: 34, distance: 45.3
click at [345, 27] on icon "close-circle" at bounding box center [348, 24] width 12 height 12
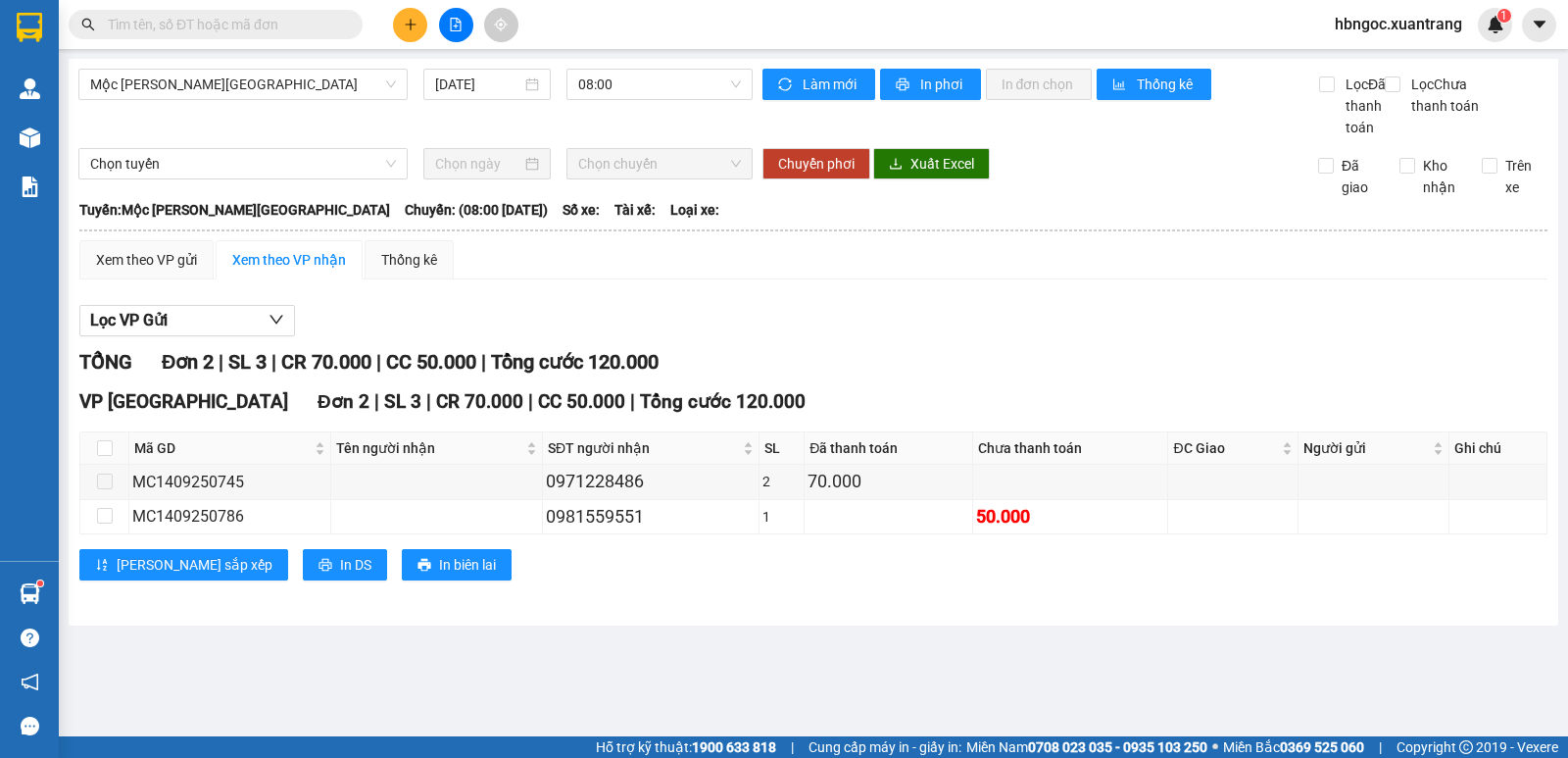
click at [303, 34] on input "text" at bounding box center [223, 25] width 231 height 22
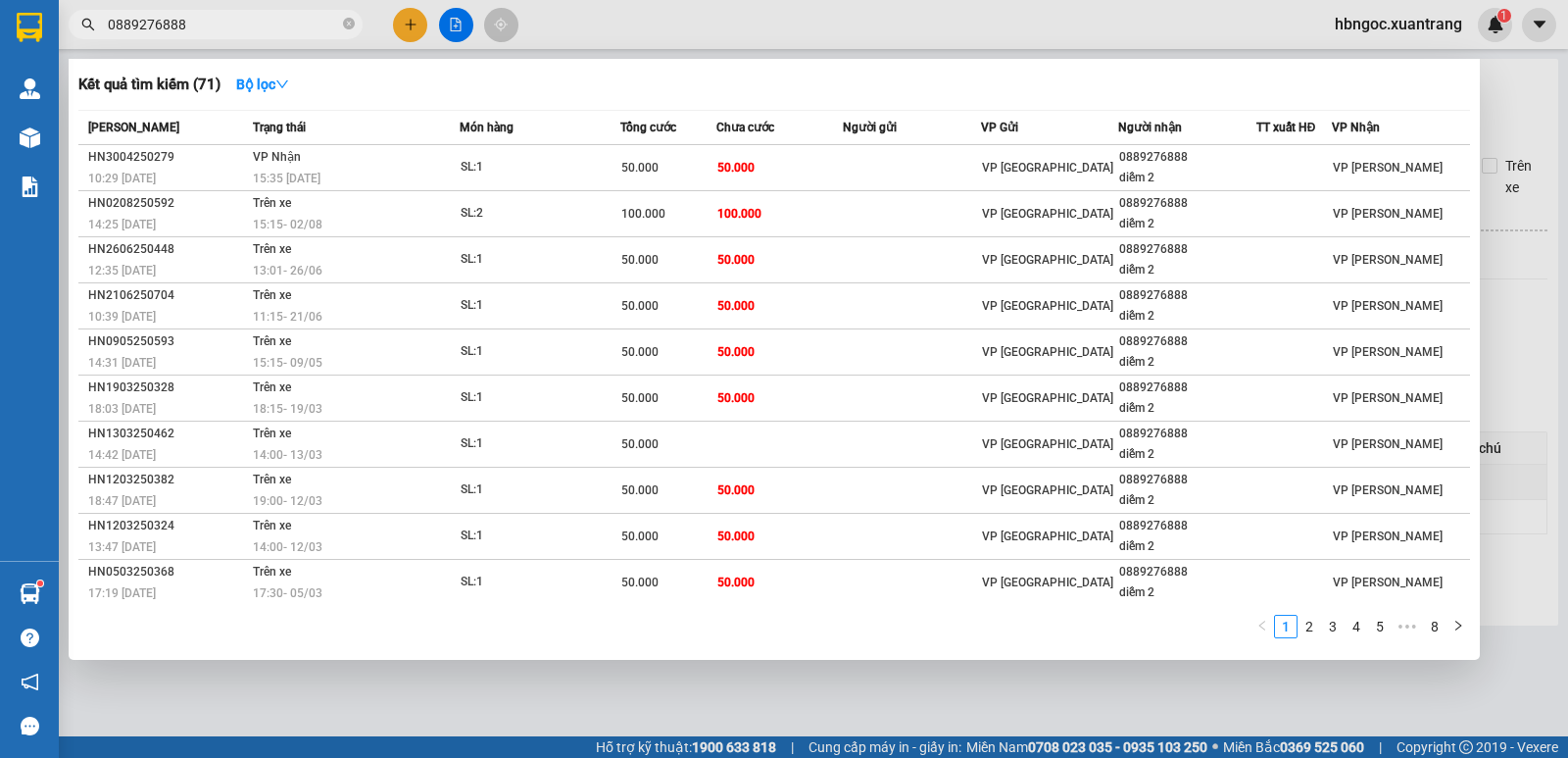
type input "0889276888"
click at [728, 32] on div at bounding box center [784, 379] width 1568 height 758
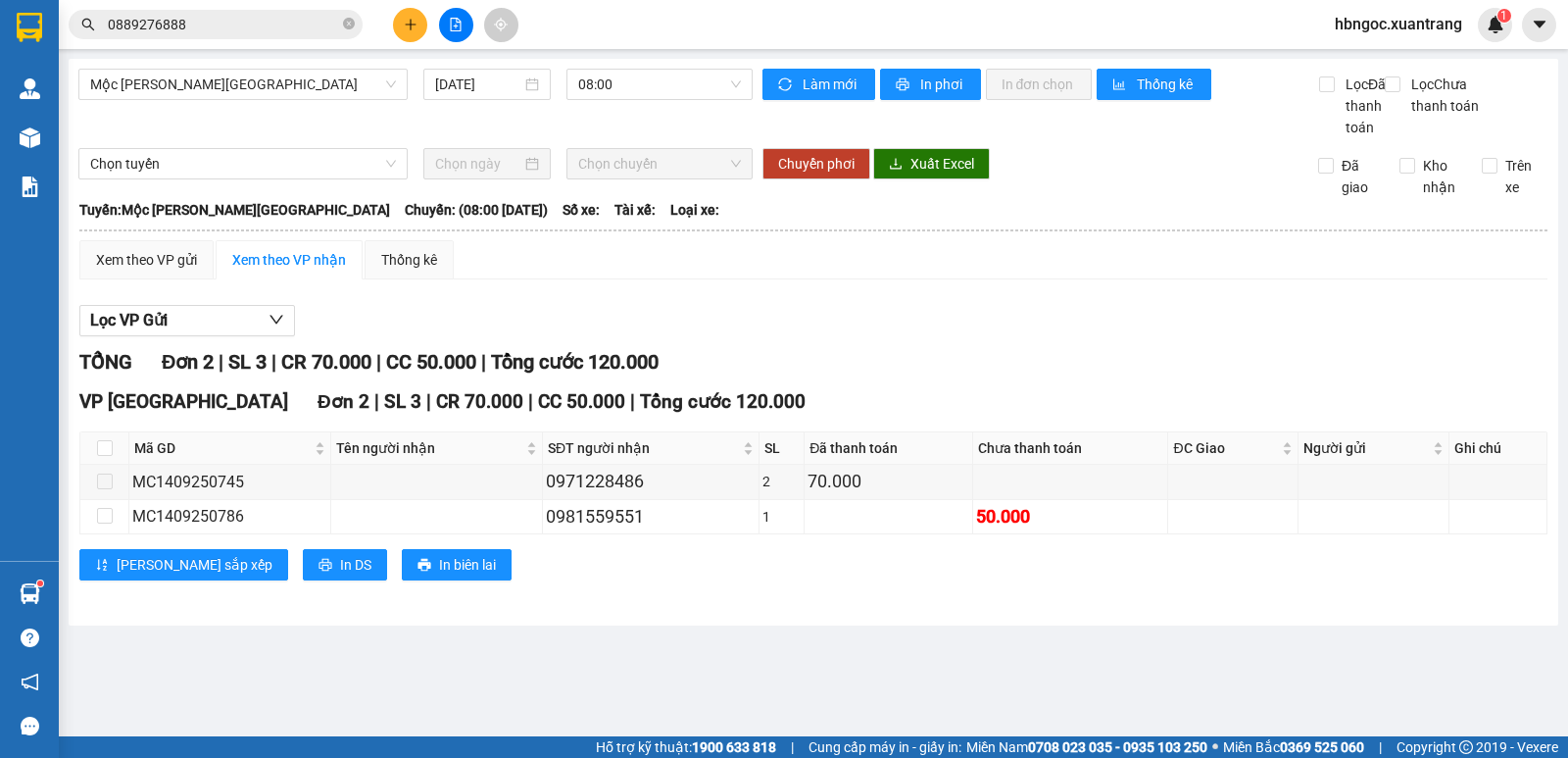
drag, startPoint x: 1397, startPoint y: 25, endPoint x: 1389, endPoint y: 32, distance: 10.6
click at [1397, 32] on span "hbngoc.xuantrang" at bounding box center [1398, 24] width 158 height 25
click at [1382, 63] on span "Đăng xuất" at bounding box center [1407, 61] width 118 height 22
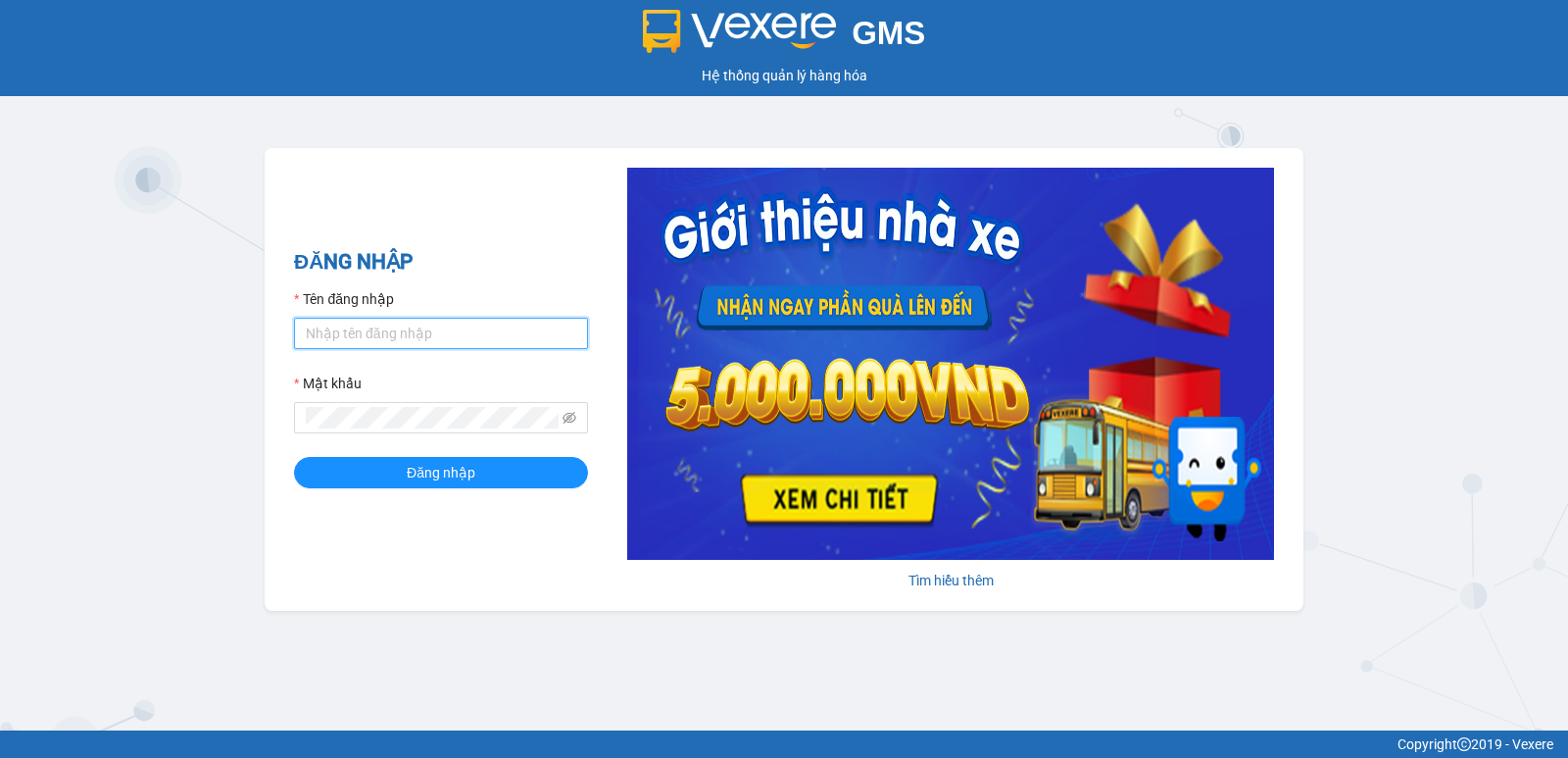
type input "ntnhuyen.xuantrang"
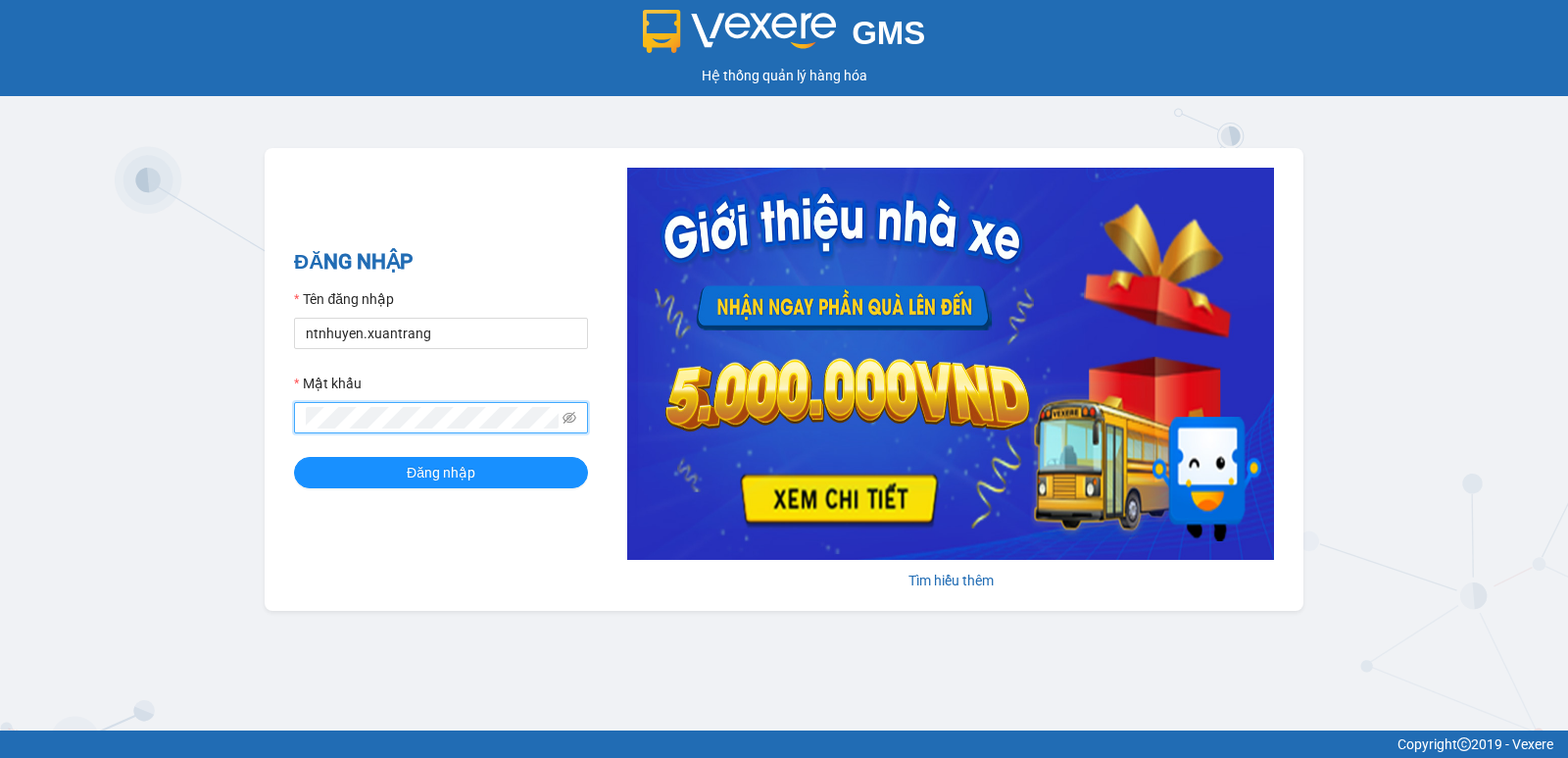
click at [294, 457] on button "Đăng nhập" at bounding box center [441, 473] width 294 height 32
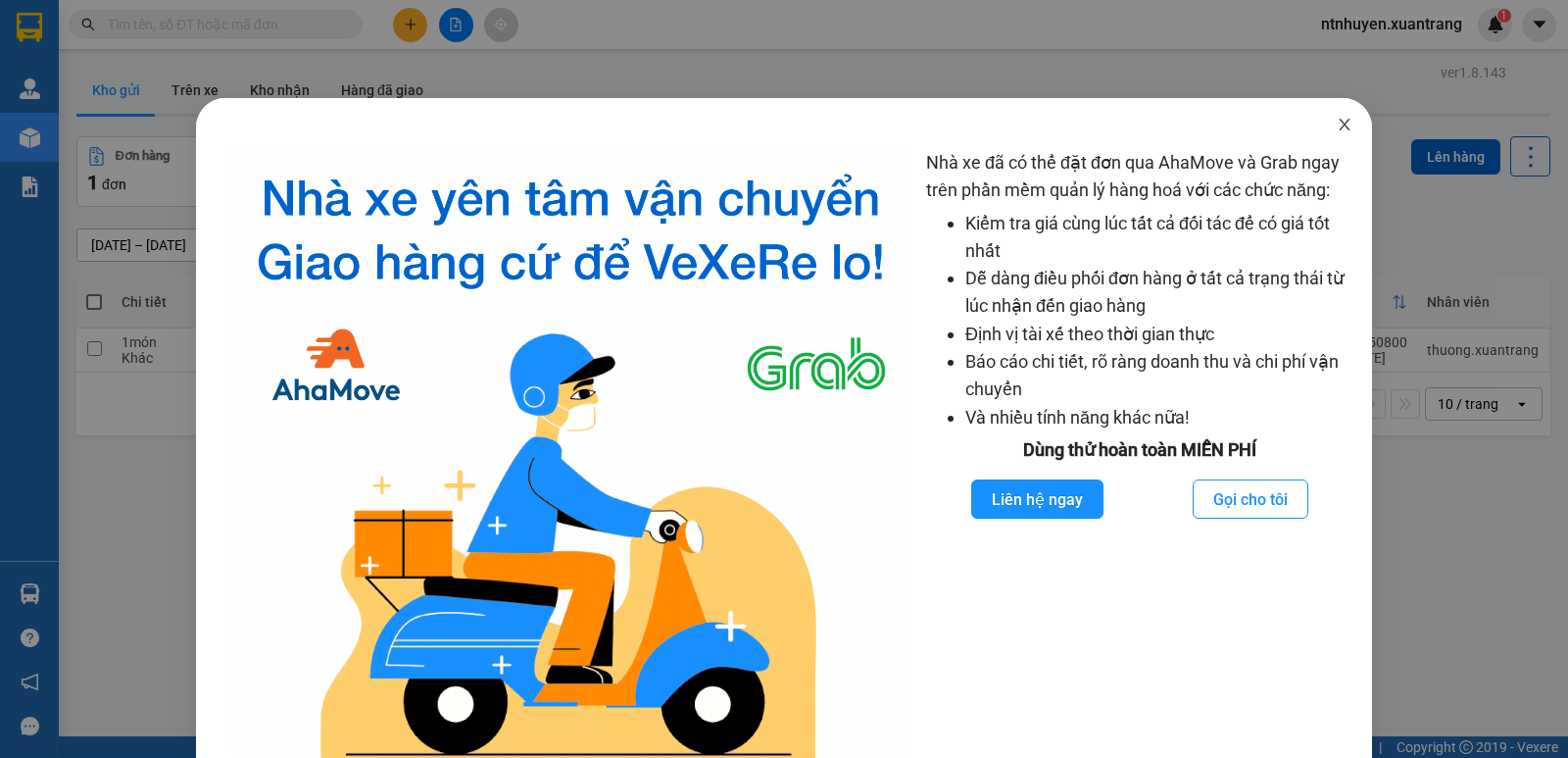
click at [1337, 118] on icon "close" at bounding box center [1345, 124] width 16 height 16
